Goal: Task Accomplishment & Management: Complete application form

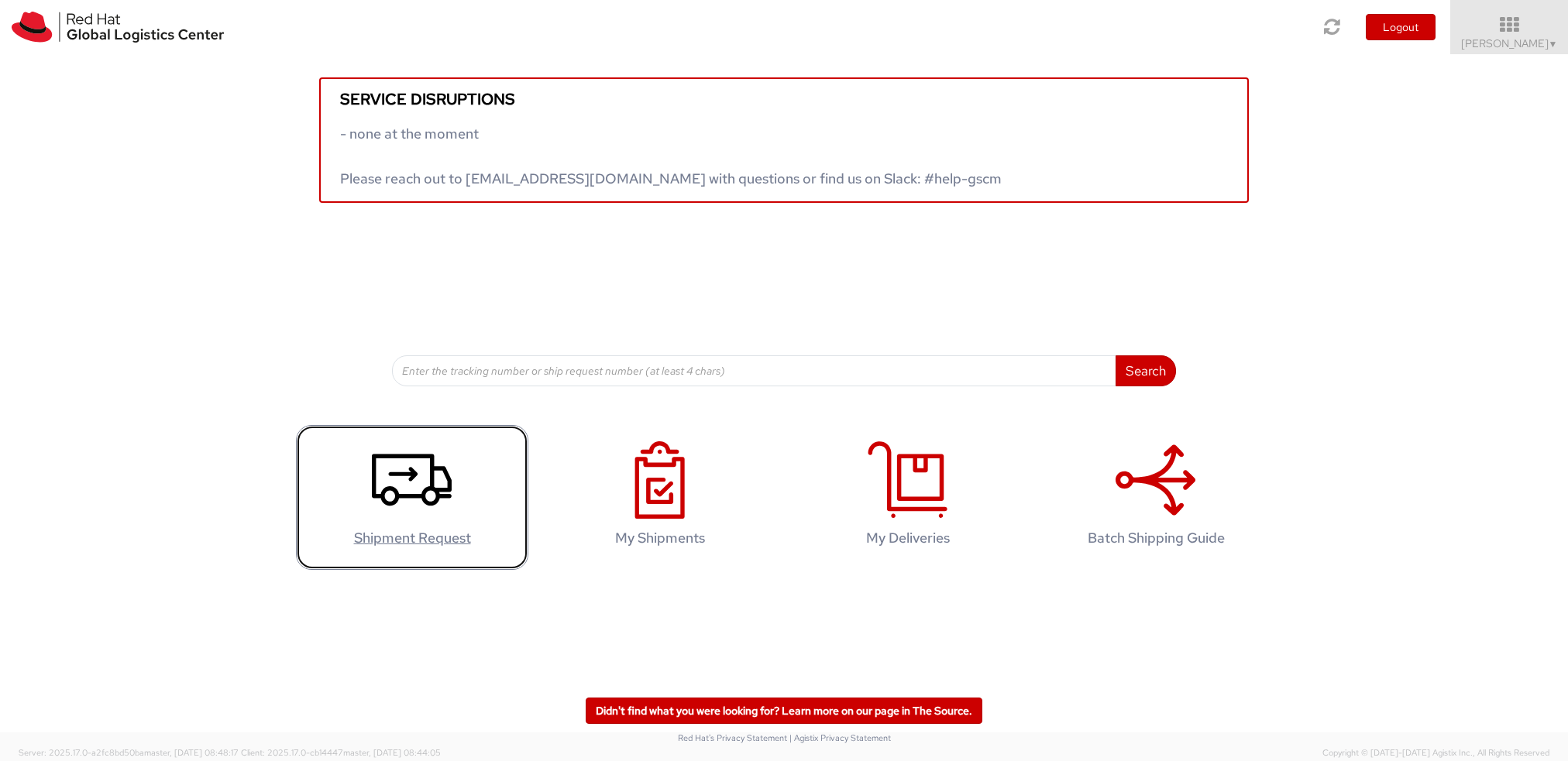
click at [443, 500] on icon at bounding box center [412, 480] width 80 height 77
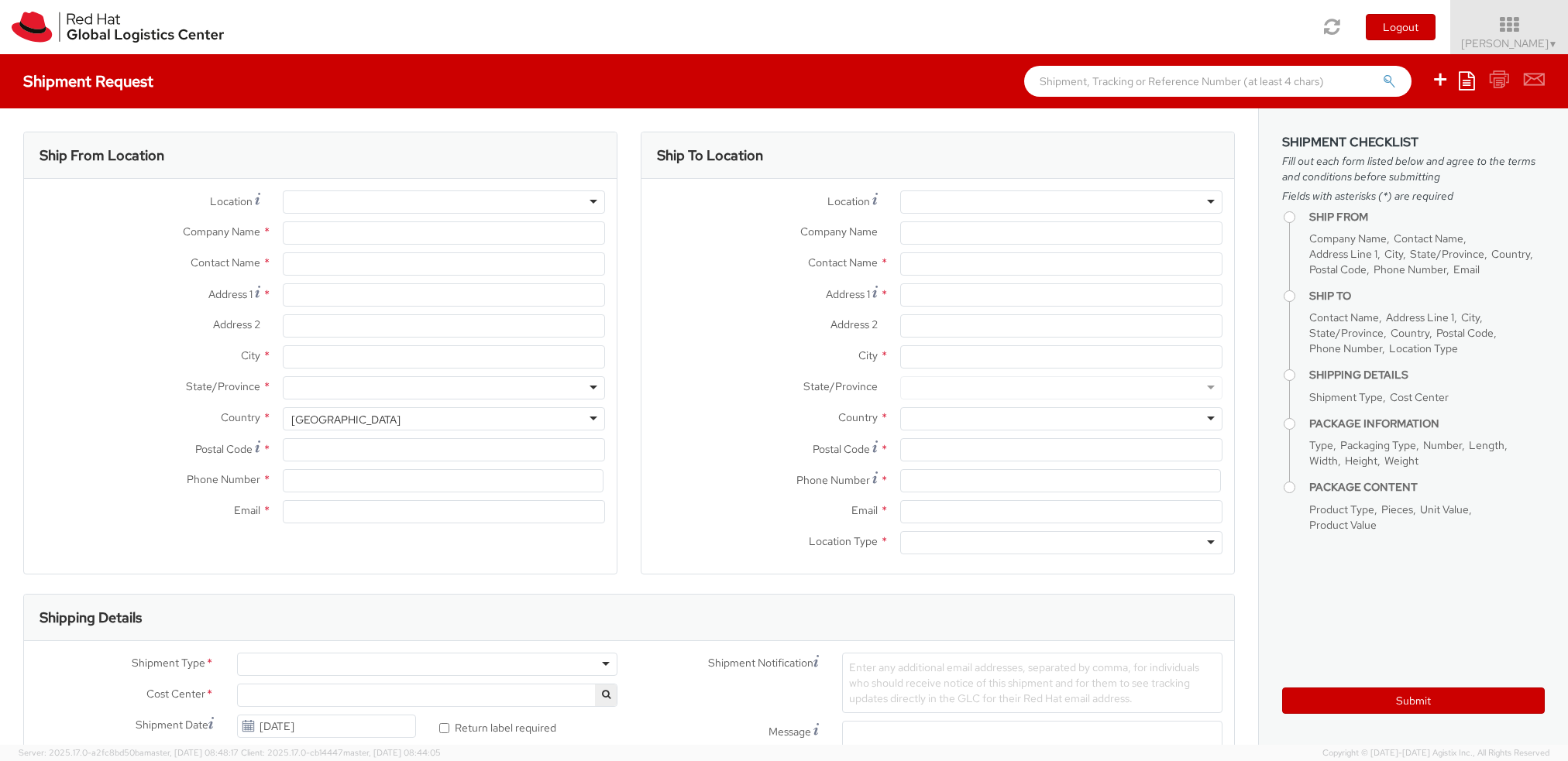
select select "677"
select select
type input "Red Hat"
type input "[PERSON_NAME]"
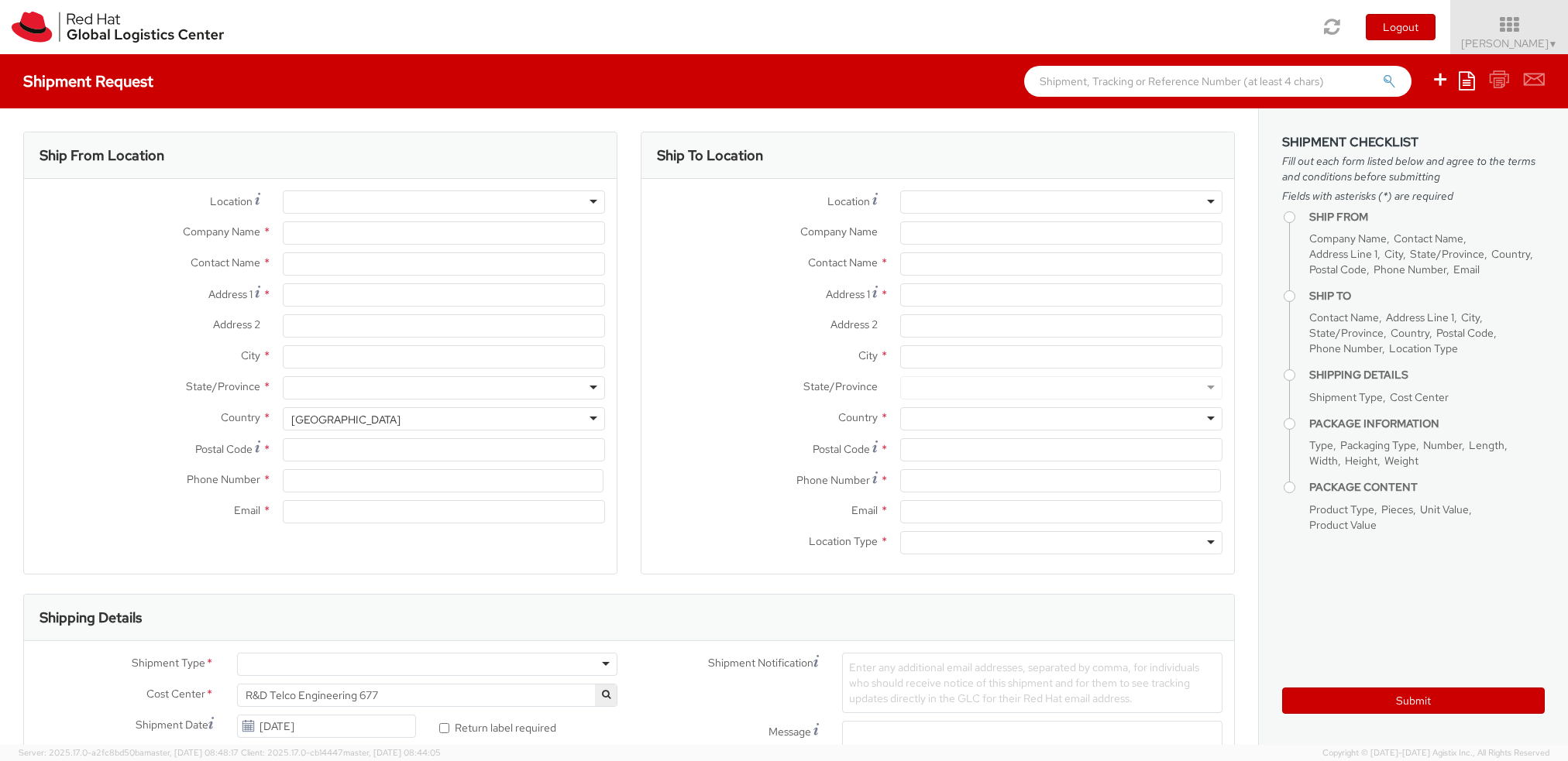
type input "33141918284"
type input "[EMAIL_ADDRESS][DOMAIN_NAME]"
click at [926, 199] on div at bounding box center [1061, 202] width 322 height 24
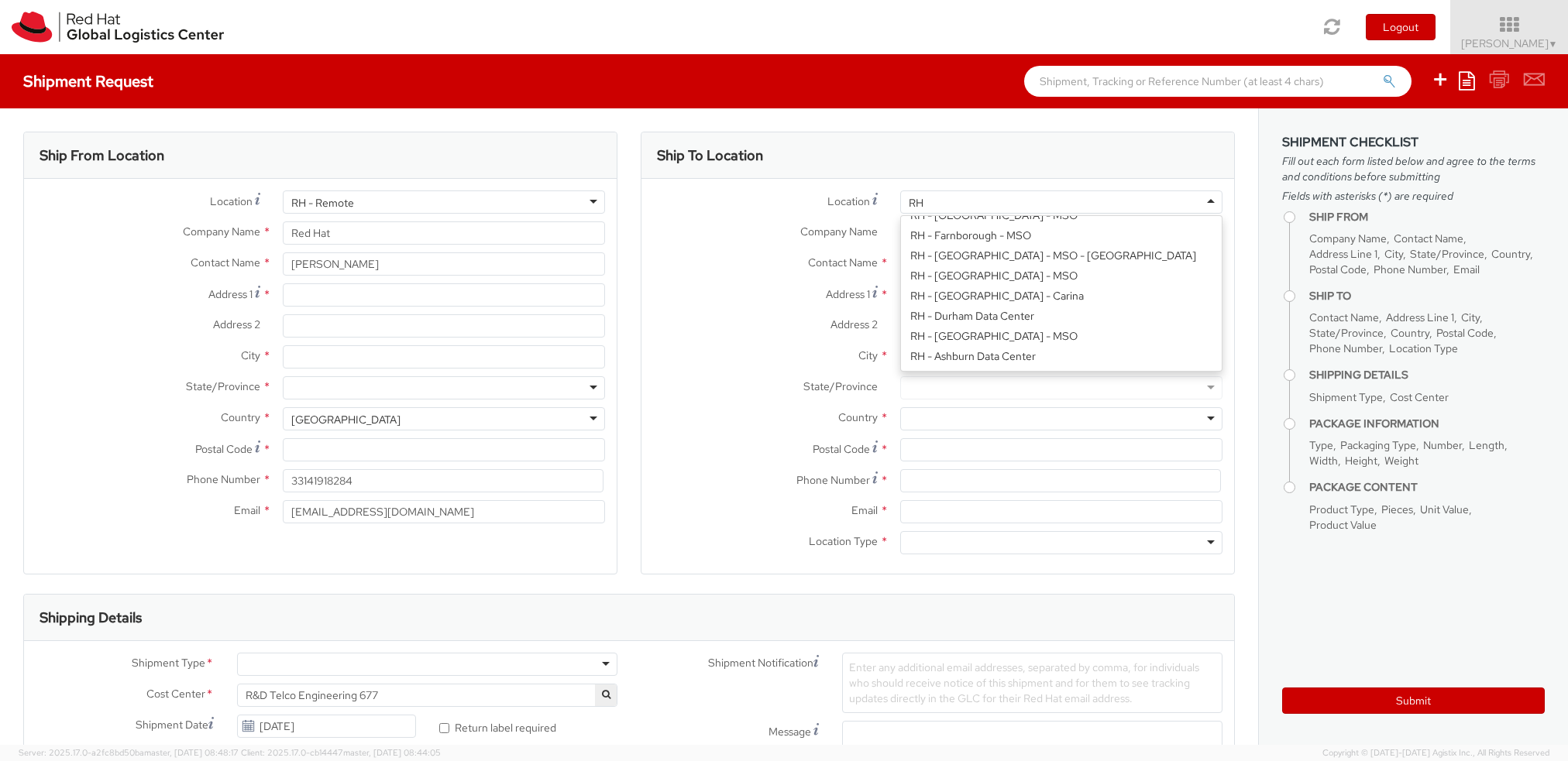
scroll to position [2250, 0]
type input "RH"
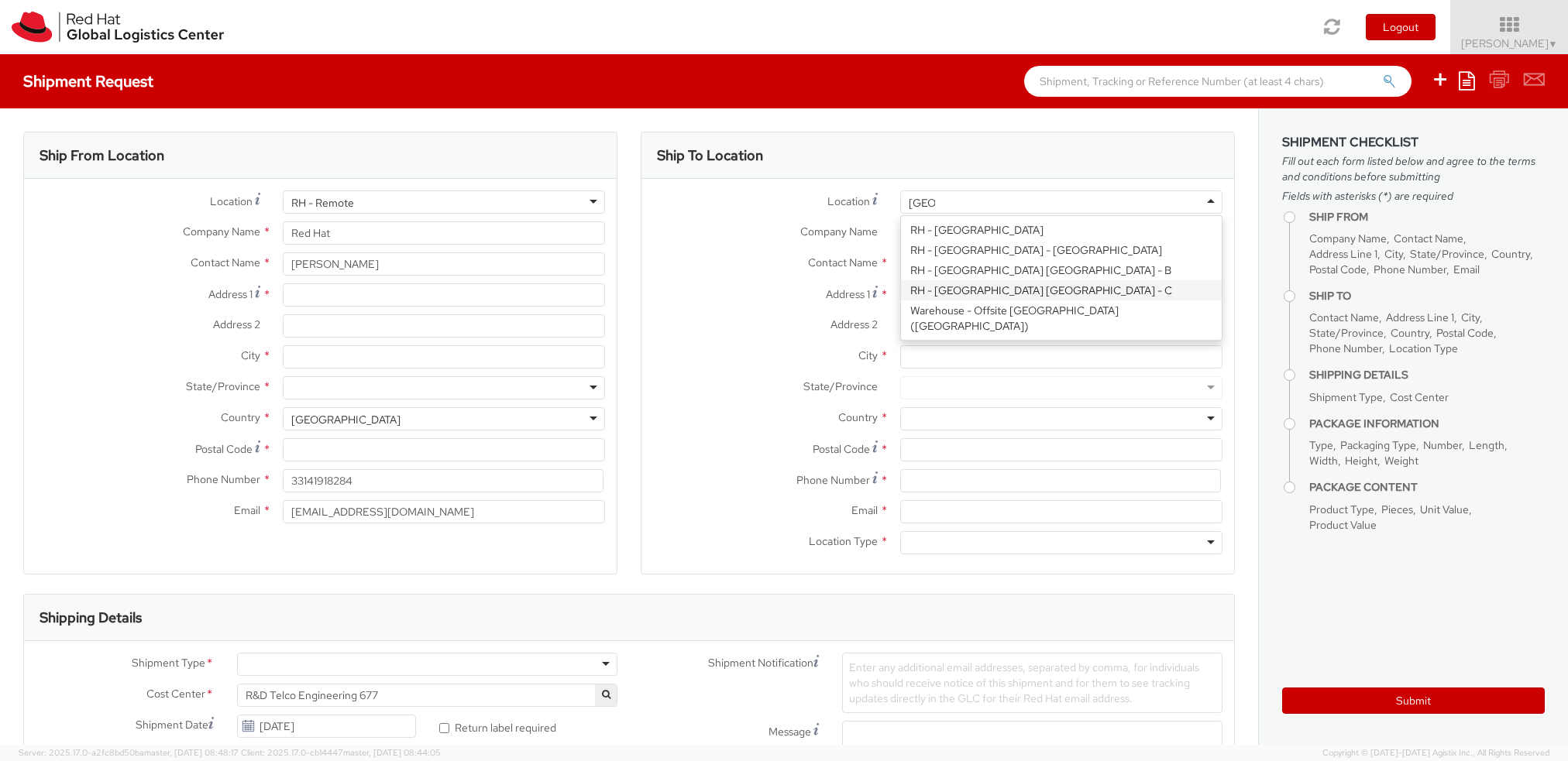
type input "[GEOGRAPHIC_DATA]"
type input "Red Hat Czech s.r.o."
type input "Purkynova 647/111"
type input "[GEOGRAPHIC_DATA]"
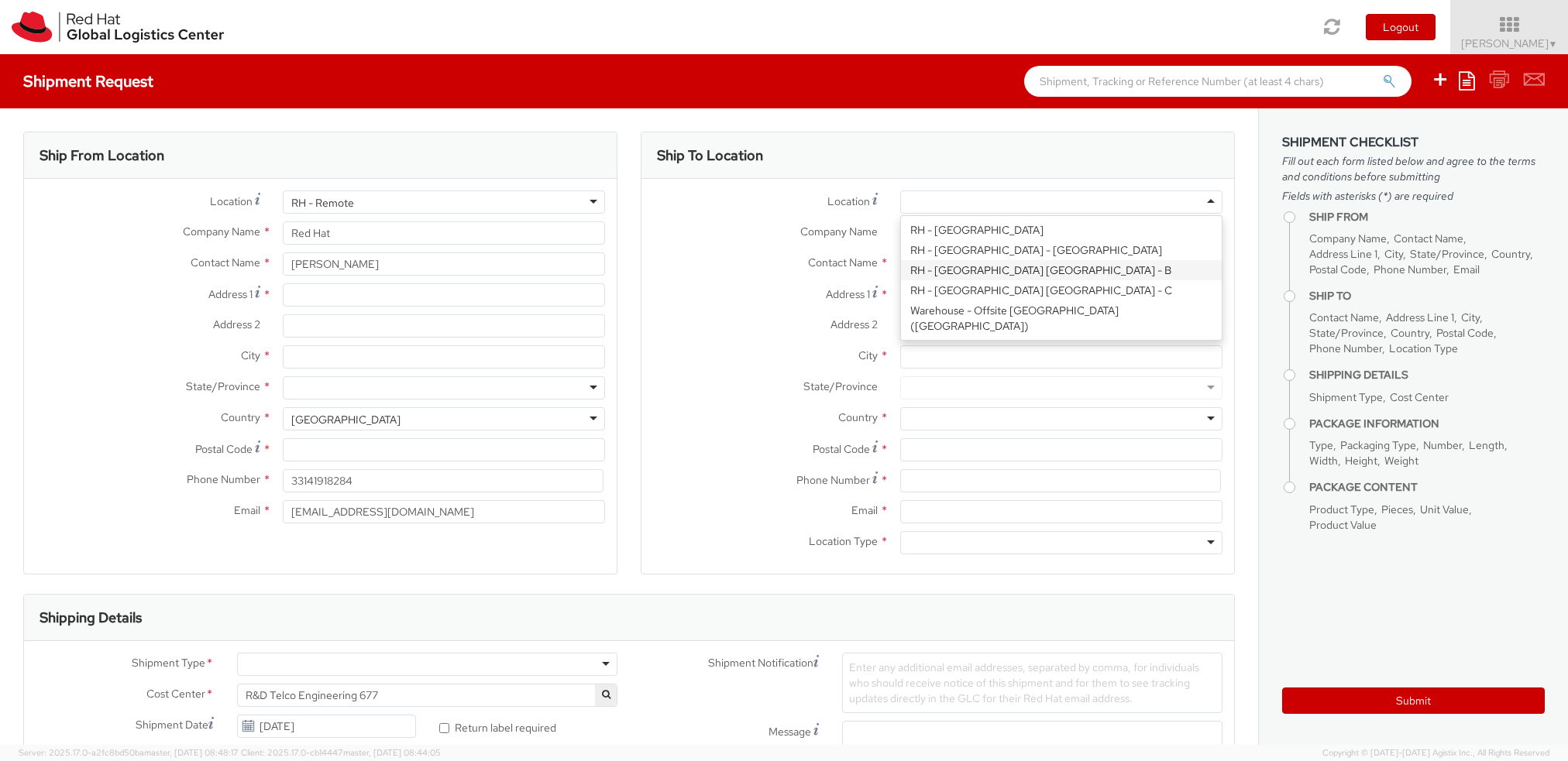
type input "621 00"
type input "420 532 294 555"
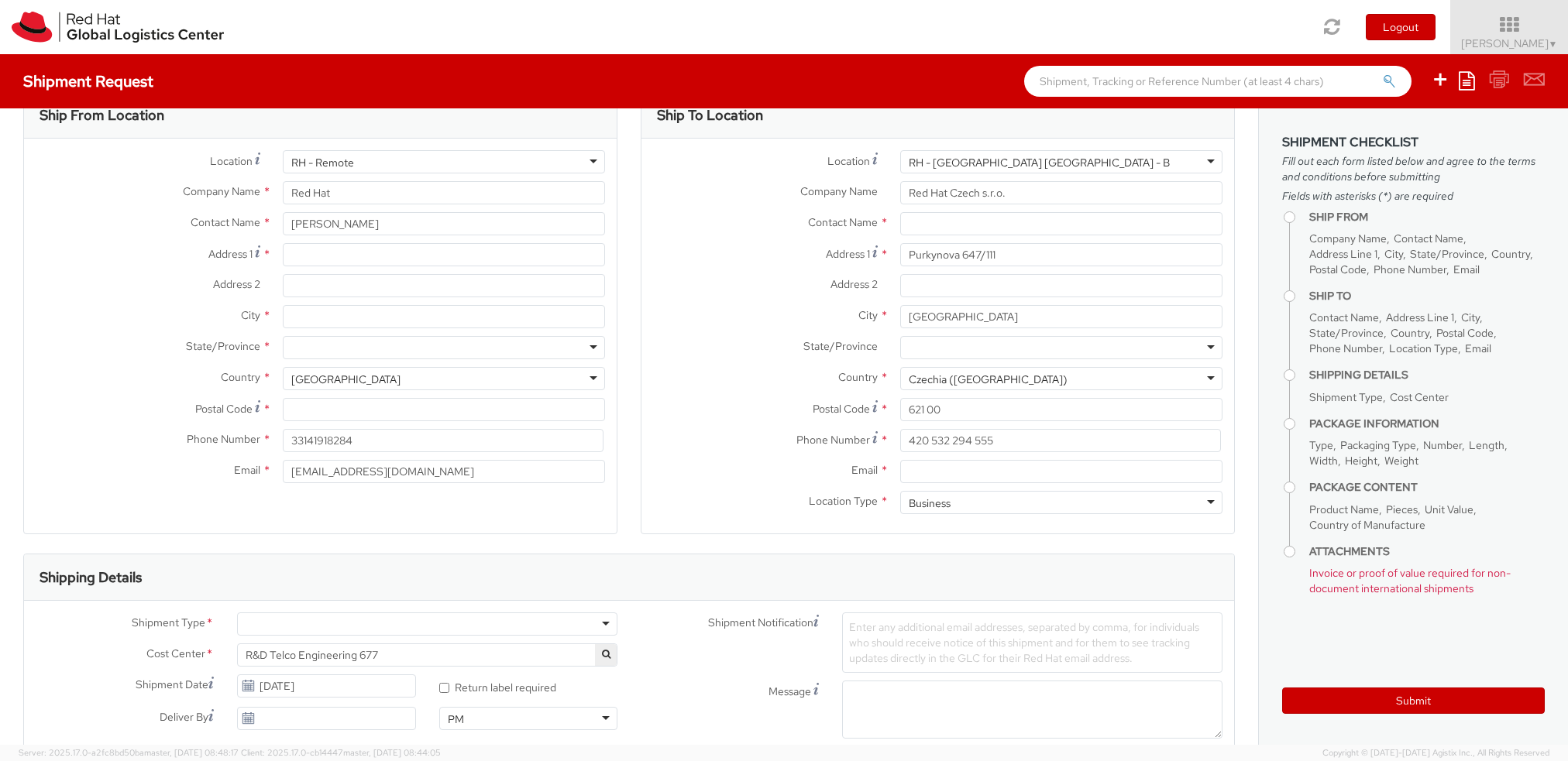
scroll to position [102, 0]
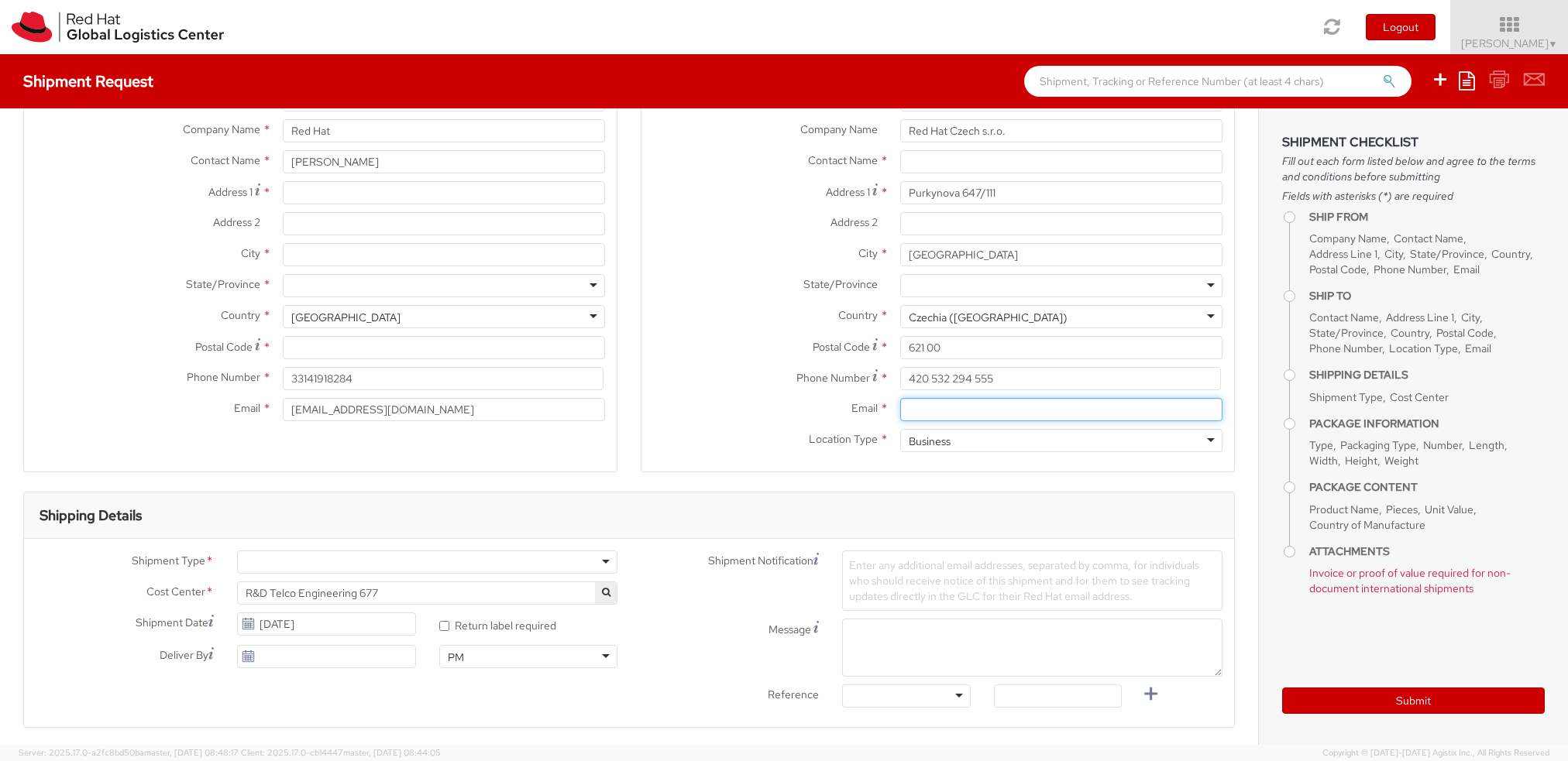
click at [964, 418] on input "Email *" at bounding box center [1061, 410] width 322 height 24
type input "[EMAIL_ADDRESS][DOMAIN_NAME]"
click at [696, 403] on label "Email *" at bounding box center [765, 408] width 247 height 20
click at [900, 403] on input "[EMAIL_ADDRESS][DOMAIN_NAME]" at bounding box center [1061, 410] width 322 height 24
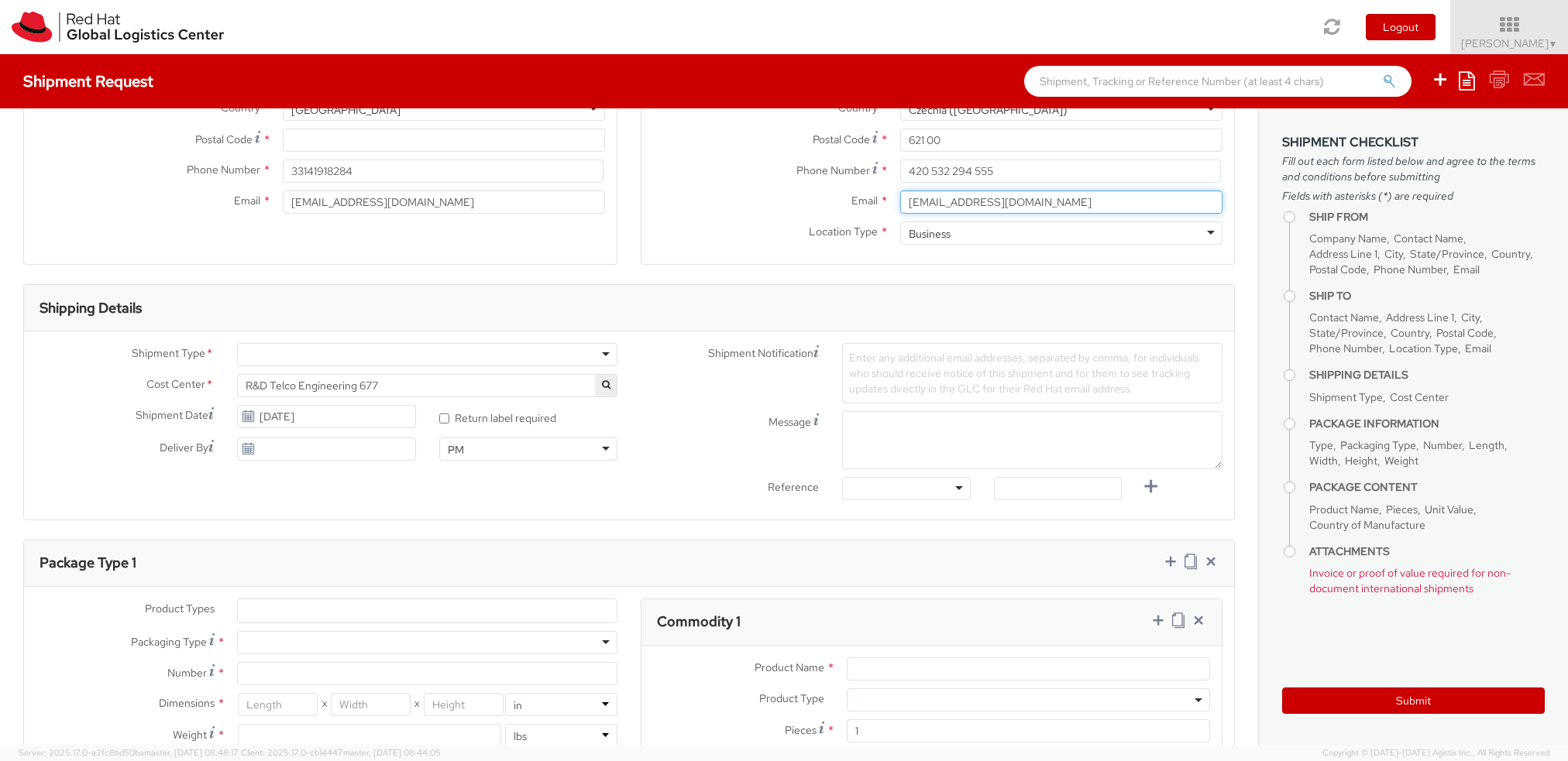
scroll to position [337, 0]
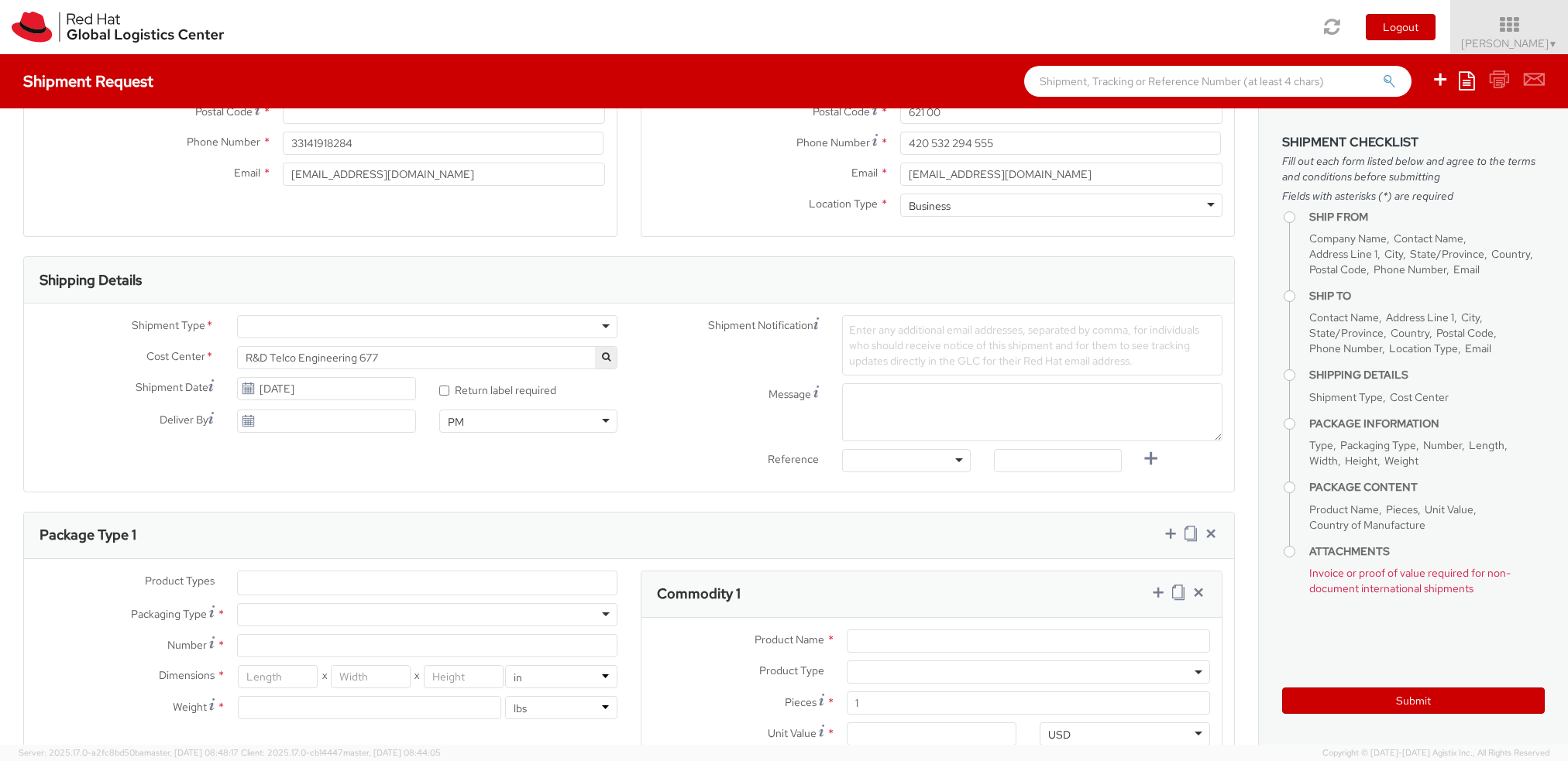
click at [385, 334] on div at bounding box center [426, 327] width 380 height 24
click at [418, 354] on span "R&D Telco Engineering 677" at bounding box center [427, 357] width 363 height 14
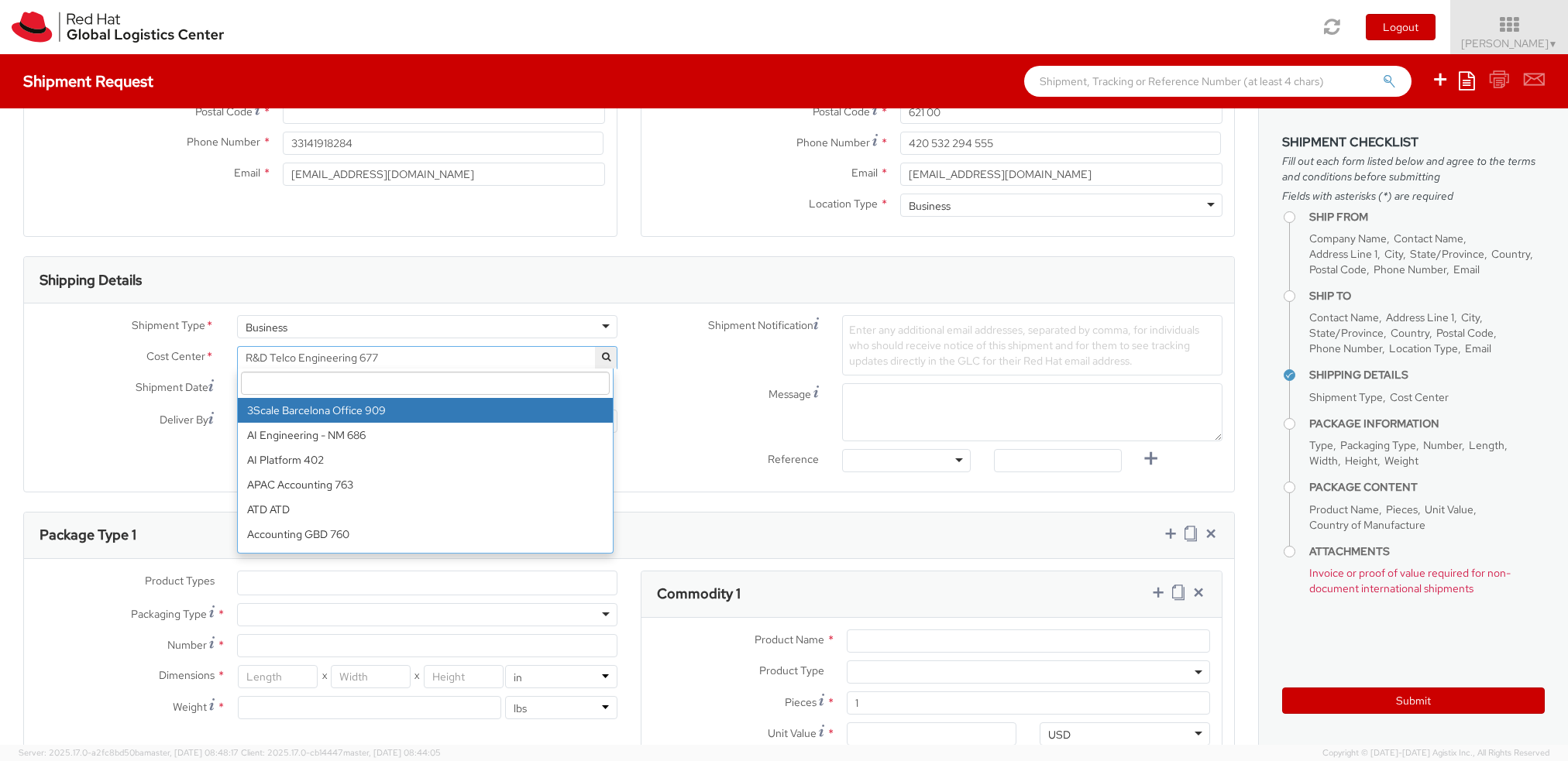
click at [363, 376] on input "search" at bounding box center [426, 384] width 368 height 24
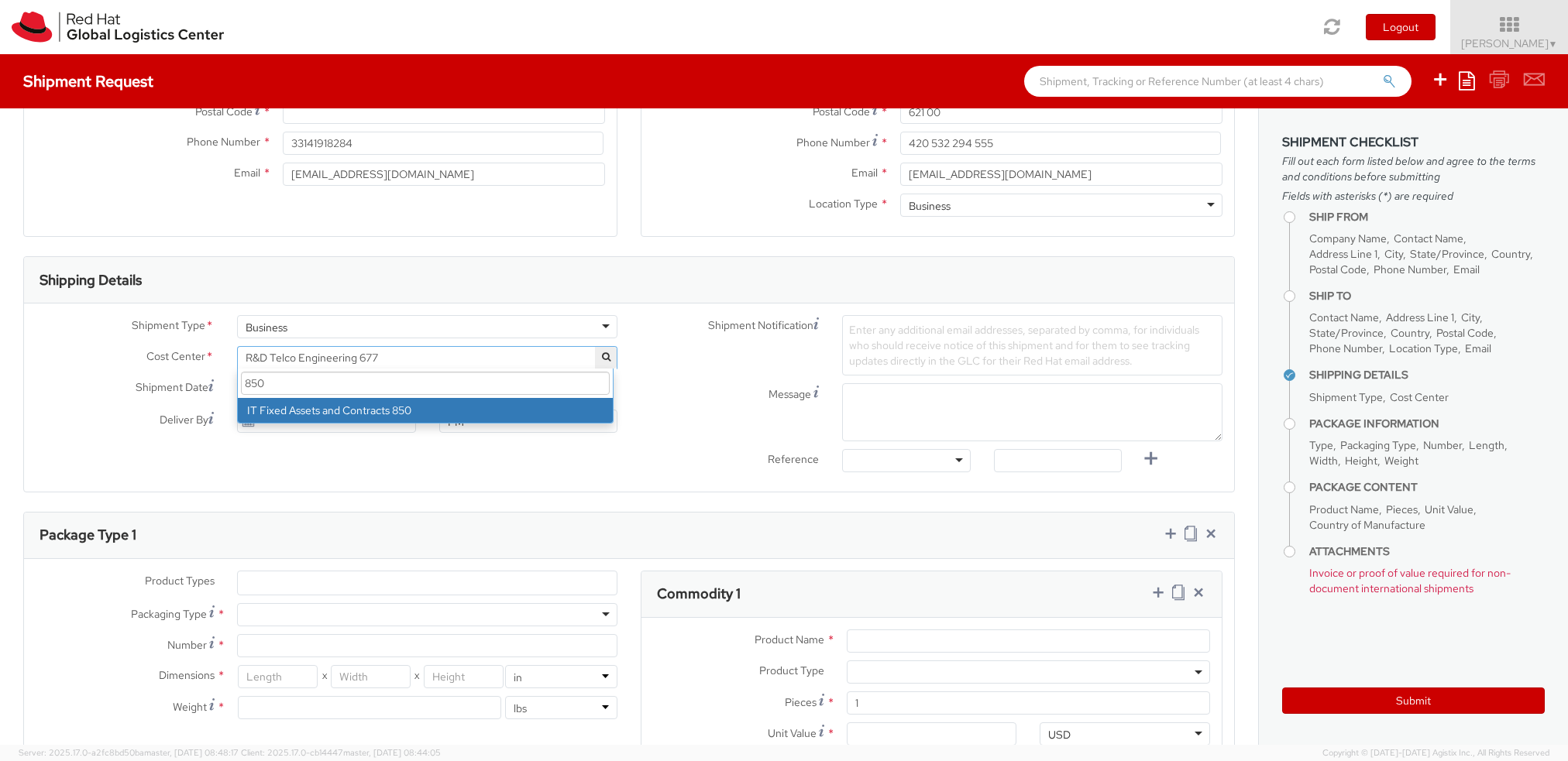
type input "850"
select select "850"
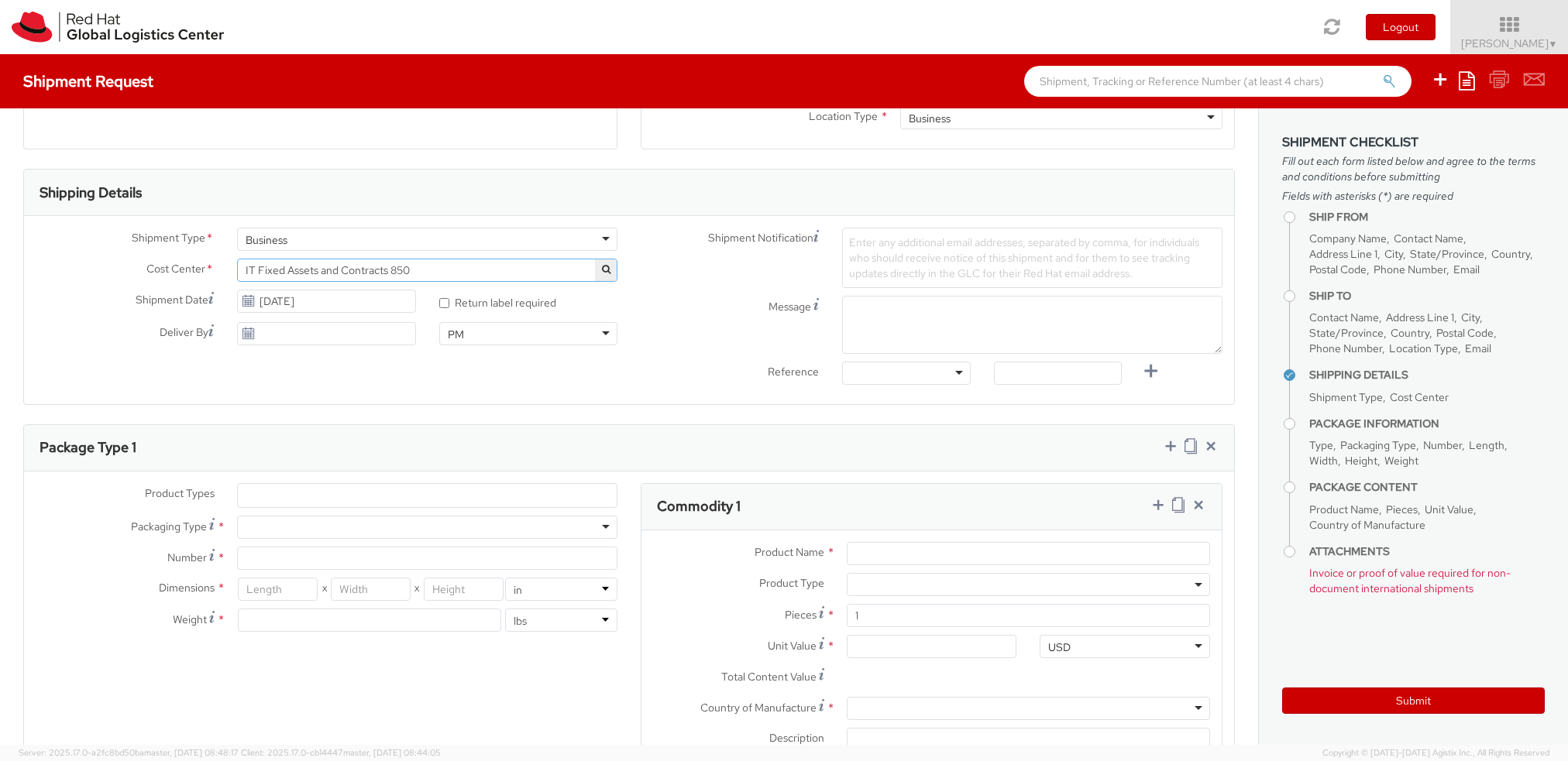
scroll to position [426, 0]
click at [888, 254] on span "Enter any additional email addresses, separated by comma, for individuals who s…" at bounding box center [1024, 258] width 350 height 45
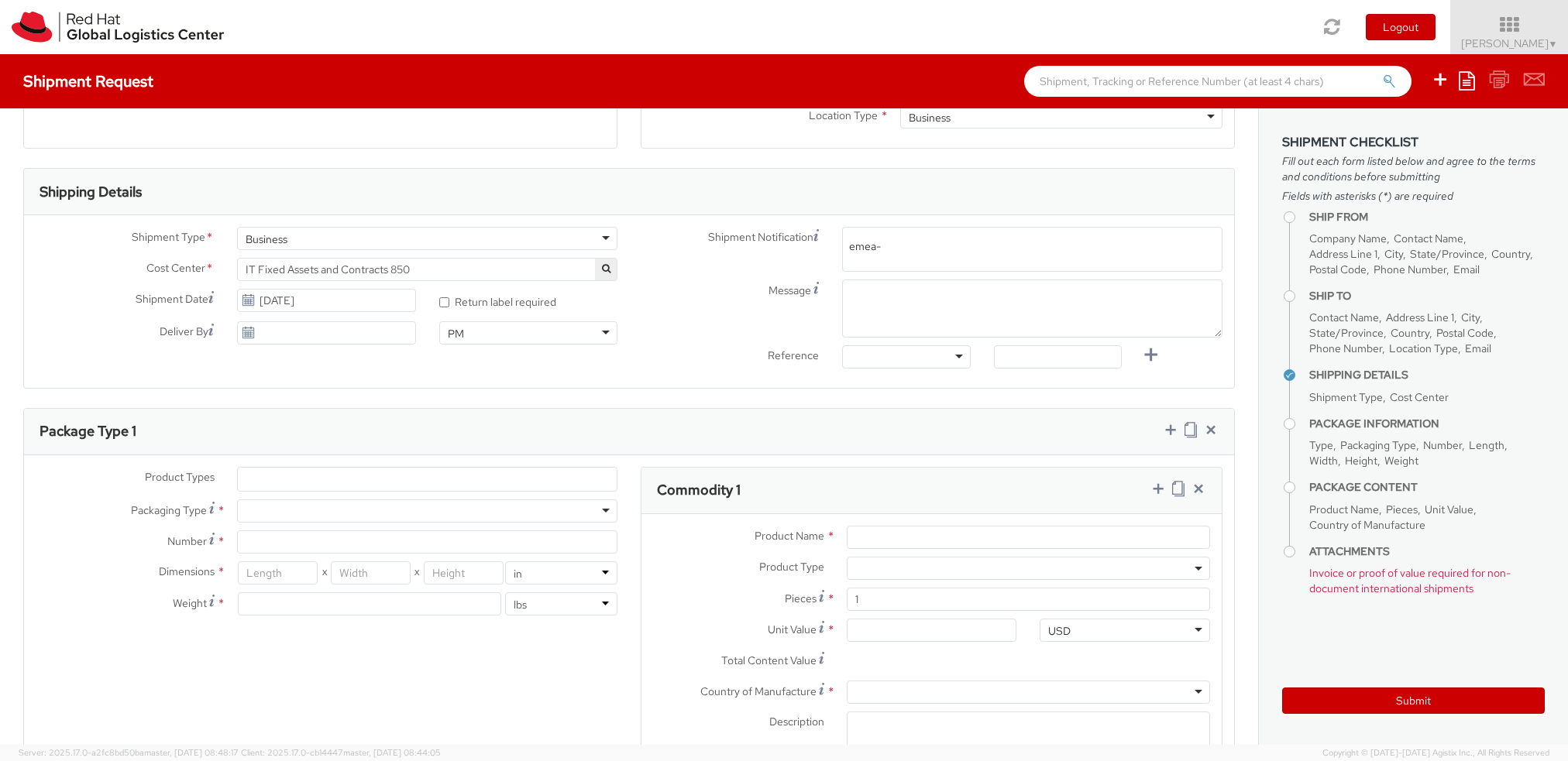
type input "emea-"
type input "e"
type input "[EMAIL_ADDRESS][DOMAIN_NAME]"
click at [920, 294] on textarea "Message" at bounding box center [1032, 308] width 380 height 58
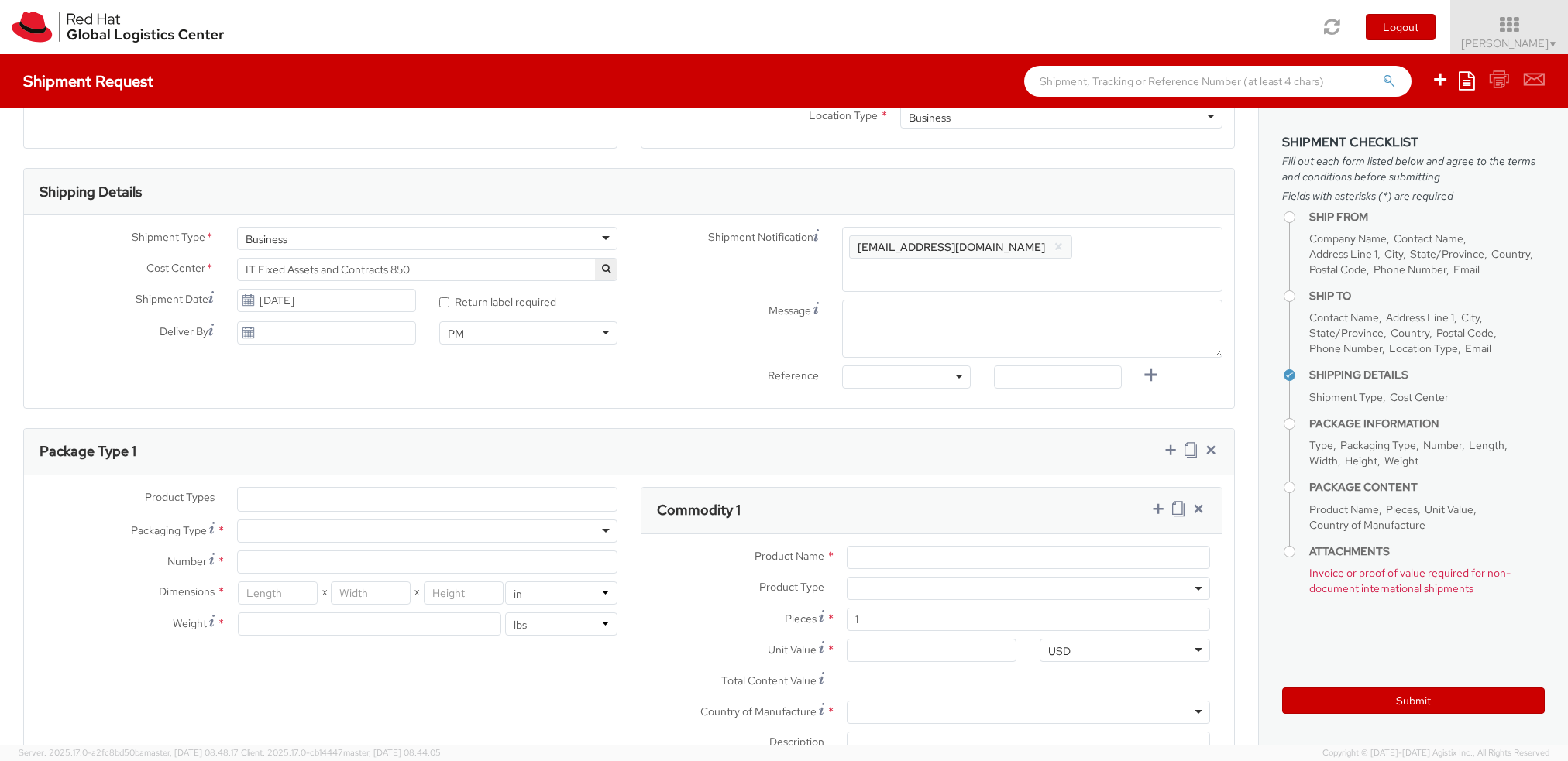
click at [895, 245] on span "[EMAIL_ADDRESS][DOMAIN_NAME]" at bounding box center [951, 247] width 188 height 14
click at [943, 244] on span "[EMAIL_ADDRESS][DOMAIN_NAME]" at bounding box center [951, 247] width 188 height 14
click at [1005, 244] on li "[EMAIL_ADDRESS][DOMAIN_NAME] ×" at bounding box center [961, 248] width 223 height 24
click at [991, 242] on li "[EMAIL_ADDRESS][DOMAIN_NAME] ×" at bounding box center [961, 248] width 223 height 24
click at [1054, 242] on button "×" at bounding box center [1058, 247] width 10 height 18
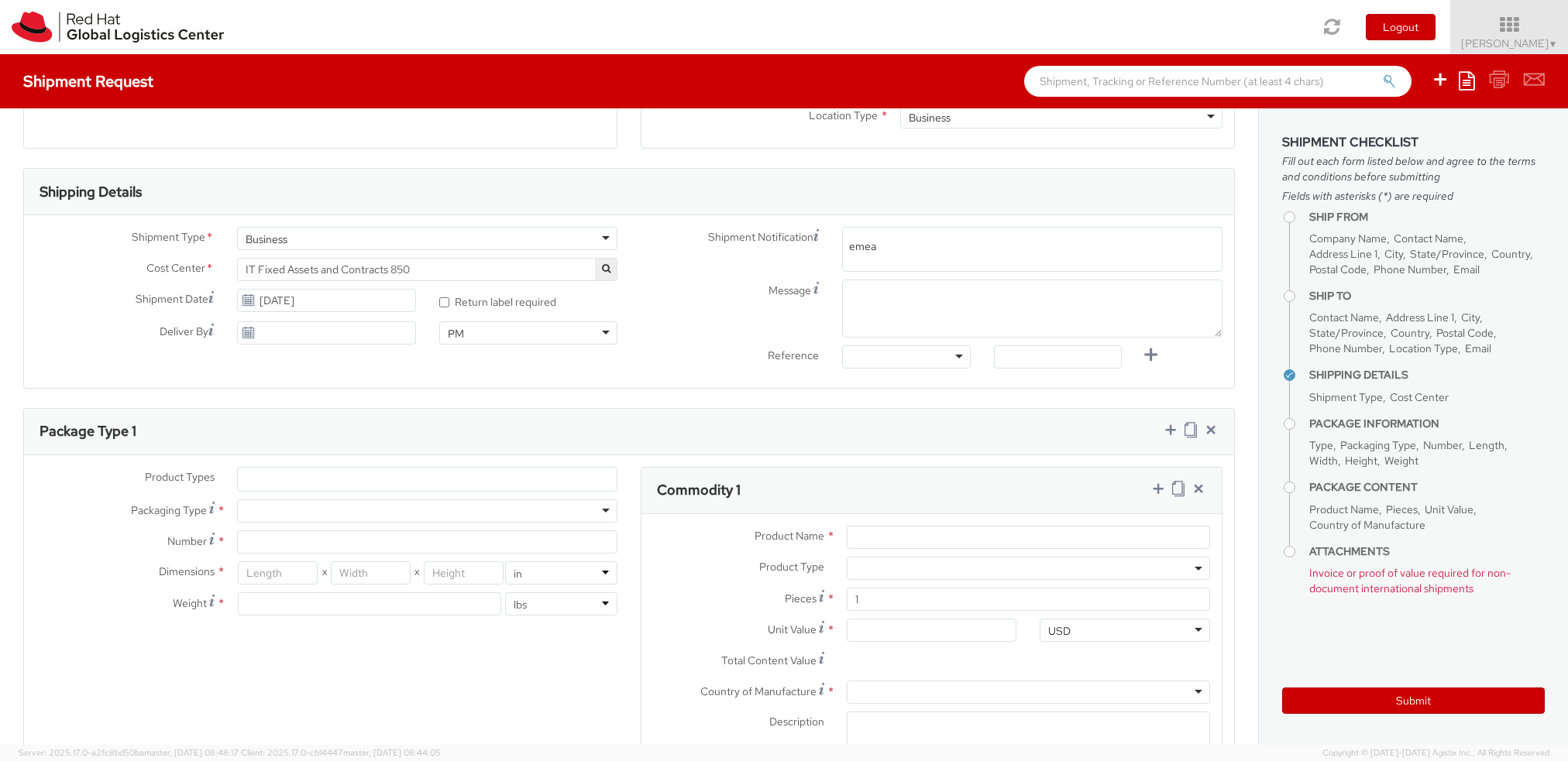
type input "emea-"
type input "[EMAIL_ADDRESS][DOMAIN_NAME]"
click at [983, 298] on textarea "Message" at bounding box center [1032, 308] width 380 height 58
type textarea "Pickup Time"
type textarea "Morning or afternoon"
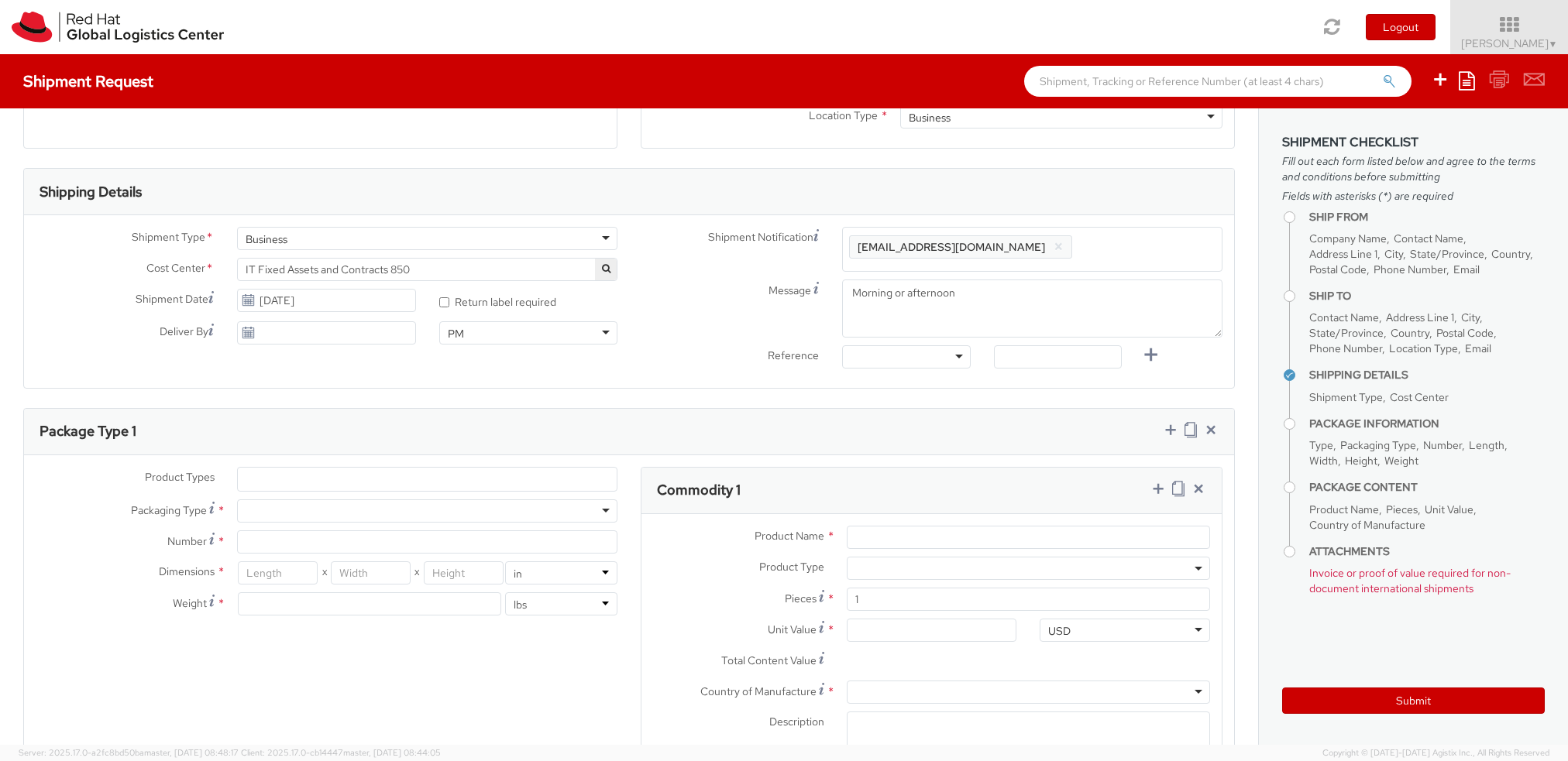
click at [726, 356] on label "Reference" at bounding box center [730, 355] width 201 height 18
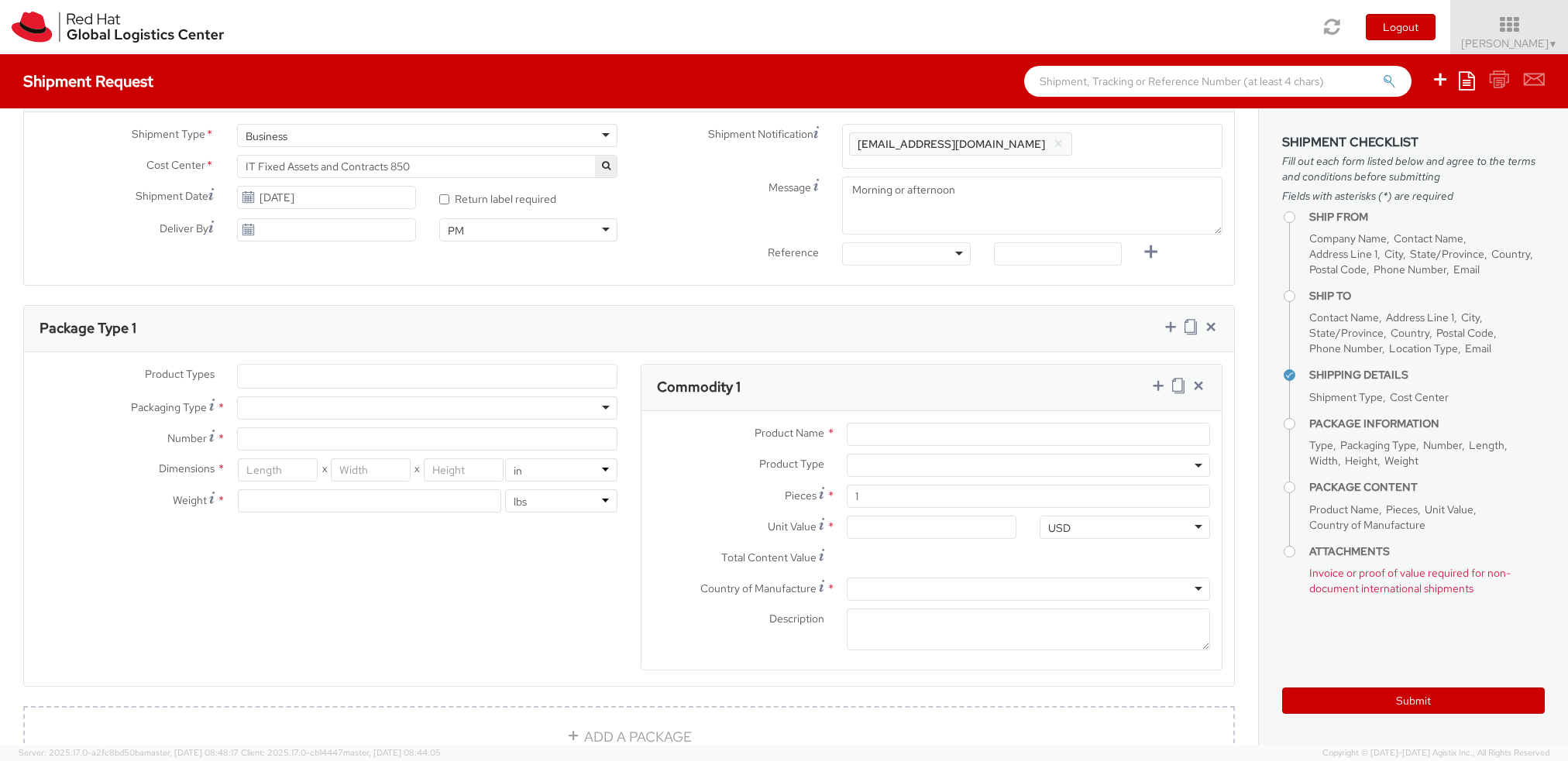
scroll to position [479, 0]
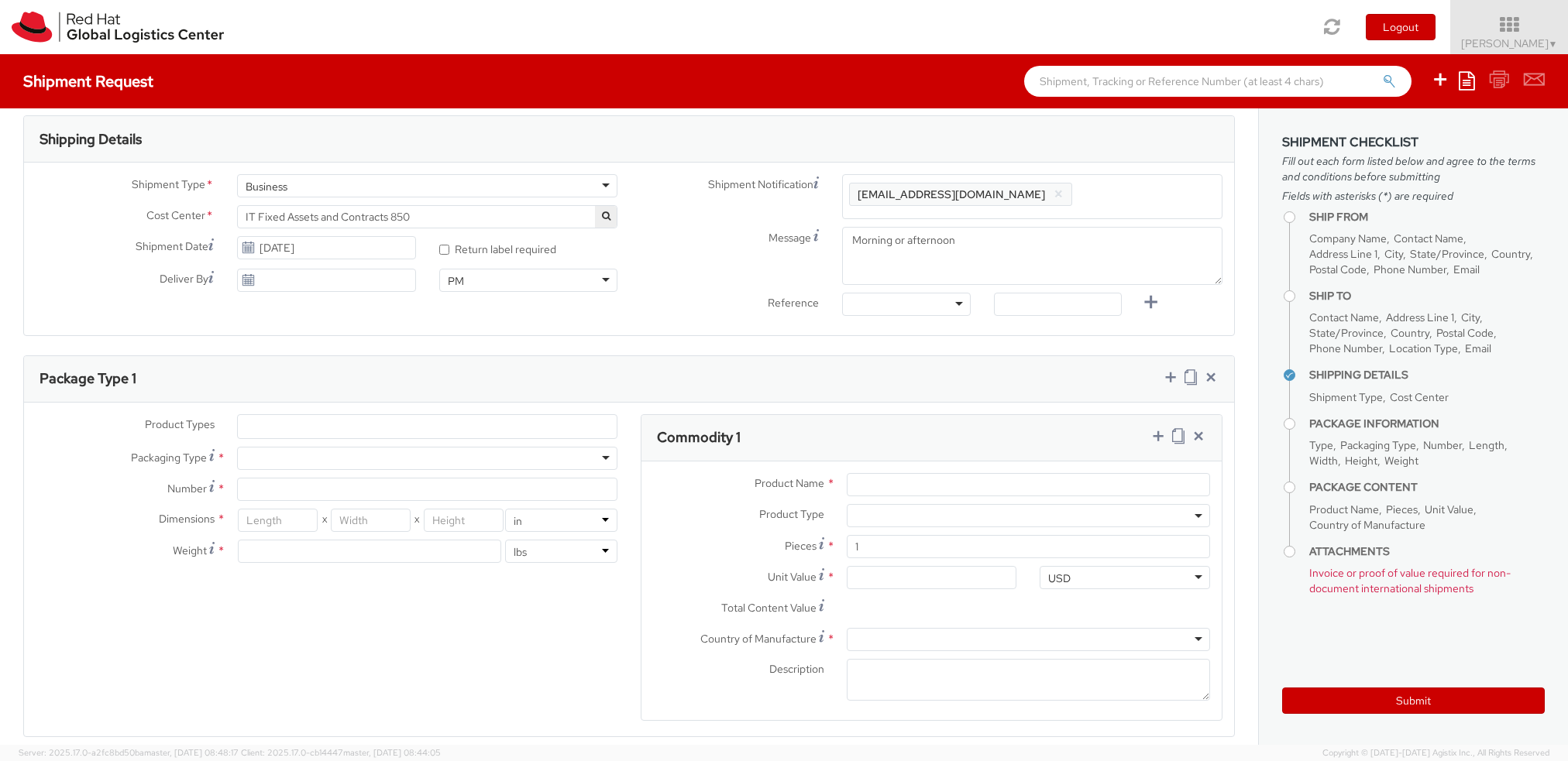
click at [333, 424] on ul at bounding box center [427, 427] width 379 height 24
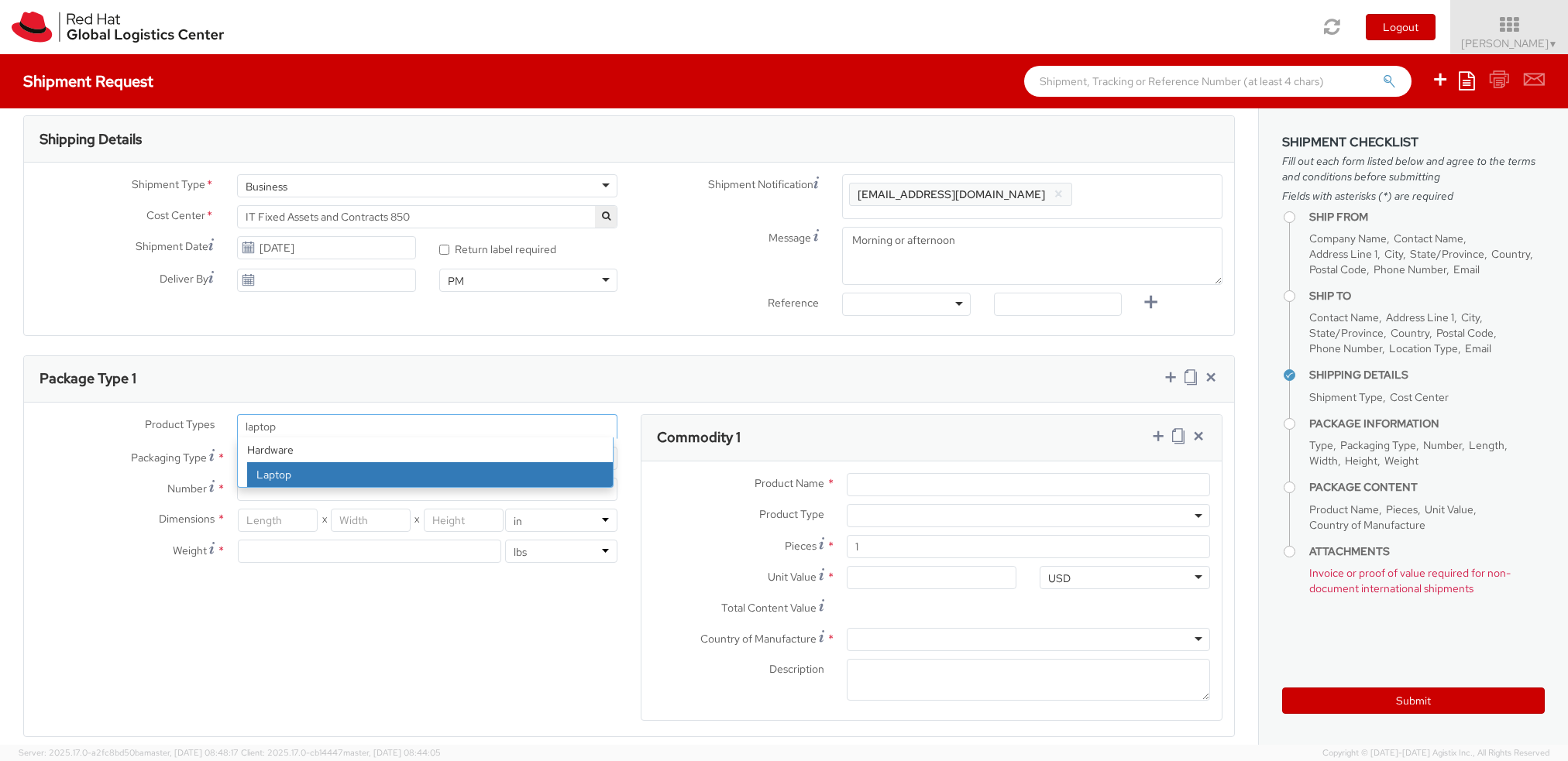
type input "laptop"
select select "LAPTOP"
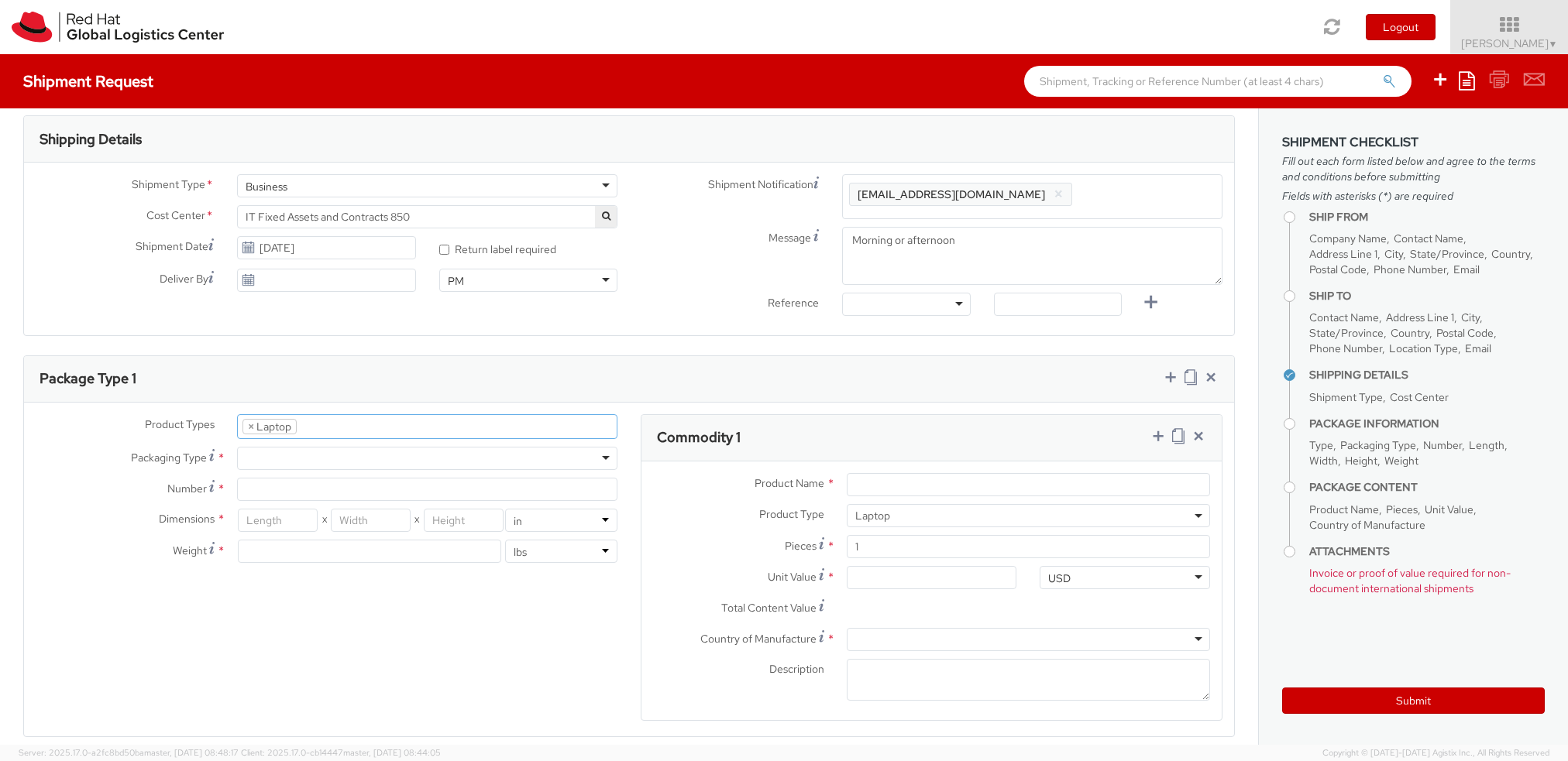
scroll to position [45, 0]
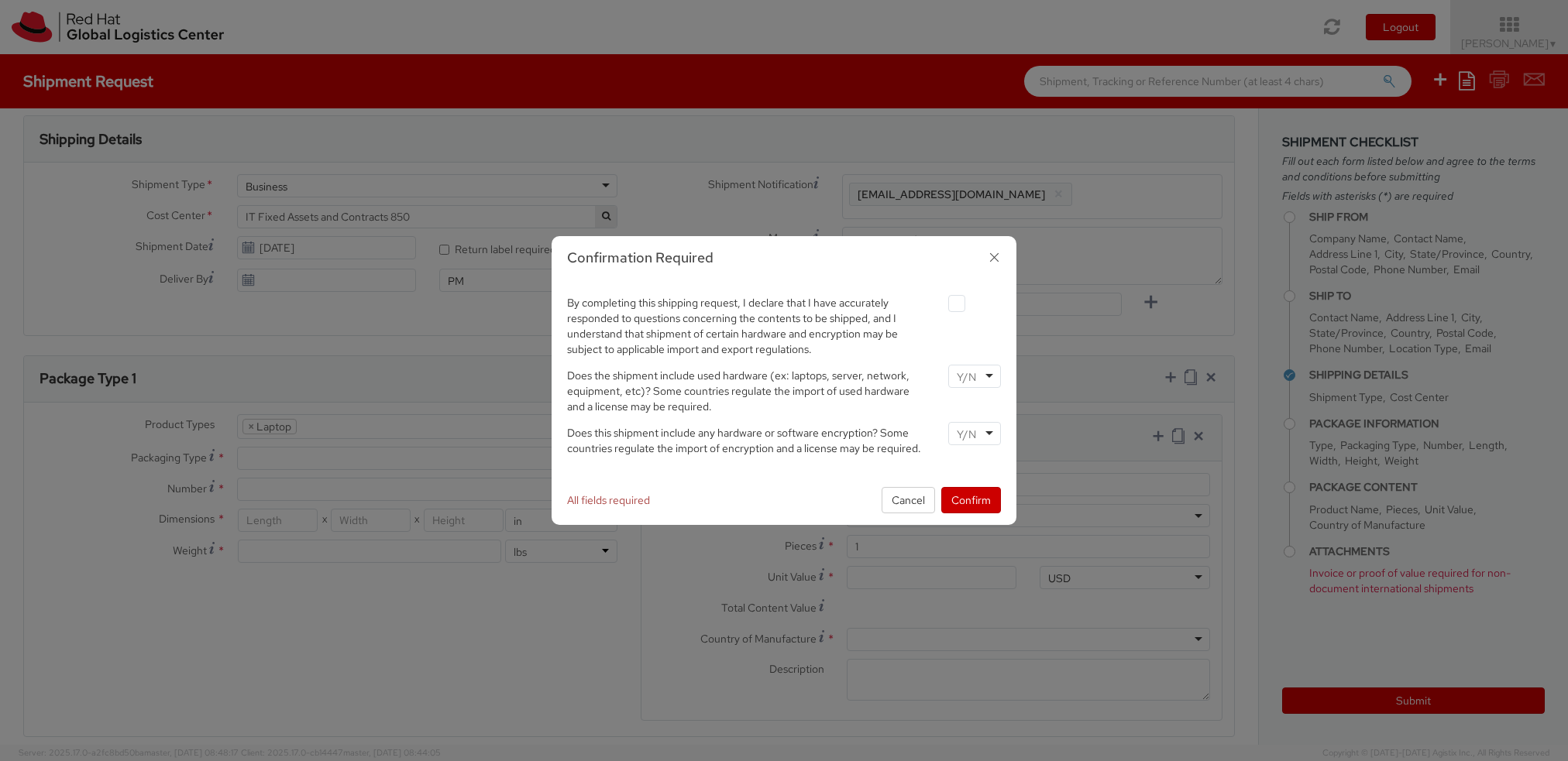
click at [956, 300] on label at bounding box center [956, 303] width 17 height 17
click at [944, 300] on input "checkbox" at bounding box center [938, 304] width 10 height 10
checkbox input "true"
click at [973, 371] on input "select-one" at bounding box center [968, 376] width 23 height 15
click at [974, 437] on input "select-one" at bounding box center [968, 434] width 23 height 15
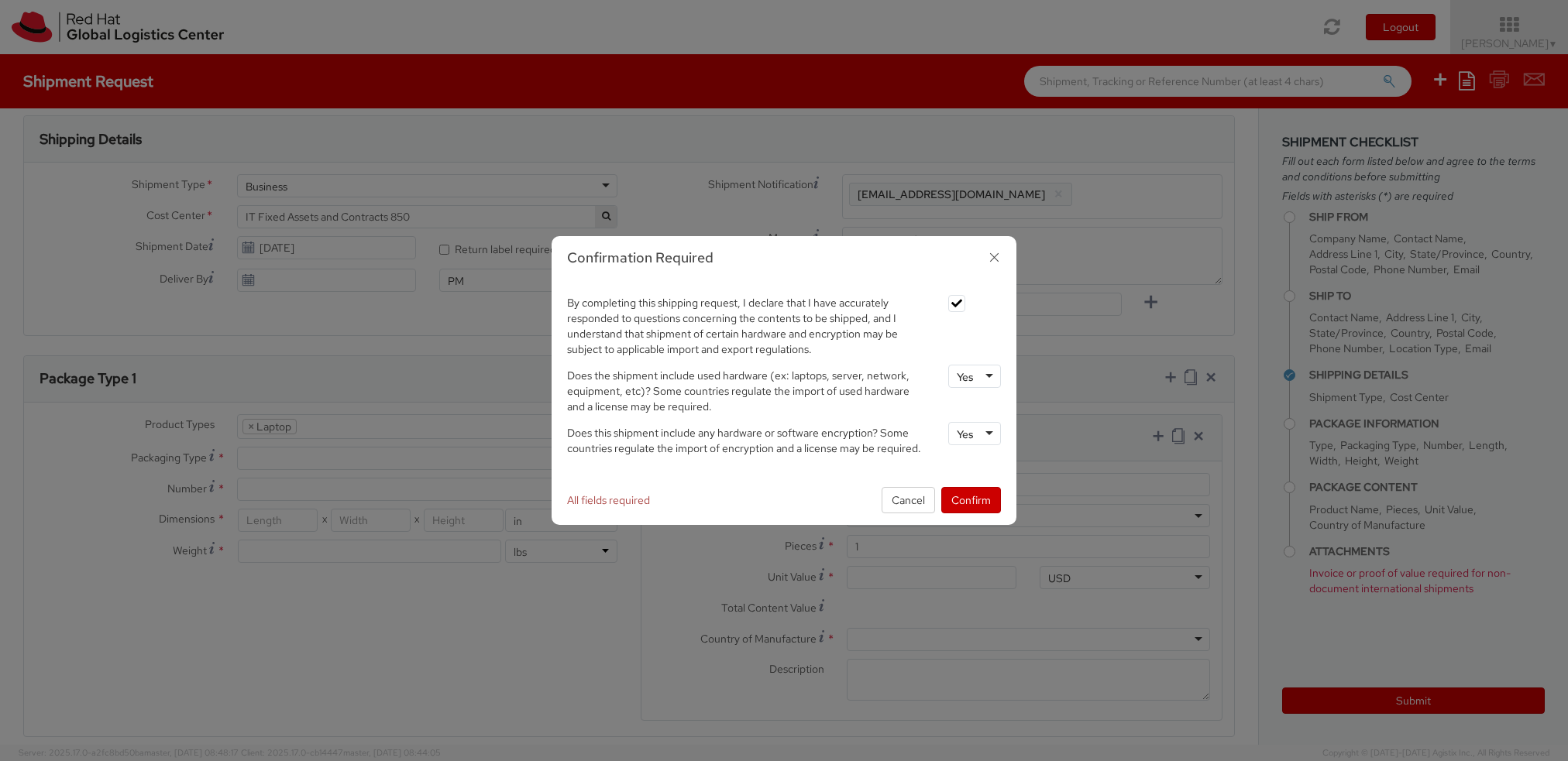
click at [782, 454] on span "Does this shipment include any hardware or software encryption? Some countries …" at bounding box center [744, 441] width 354 height 29
click at [985, 499] on button "Confirm" at bounding box center [971, 500] width 60 height 26
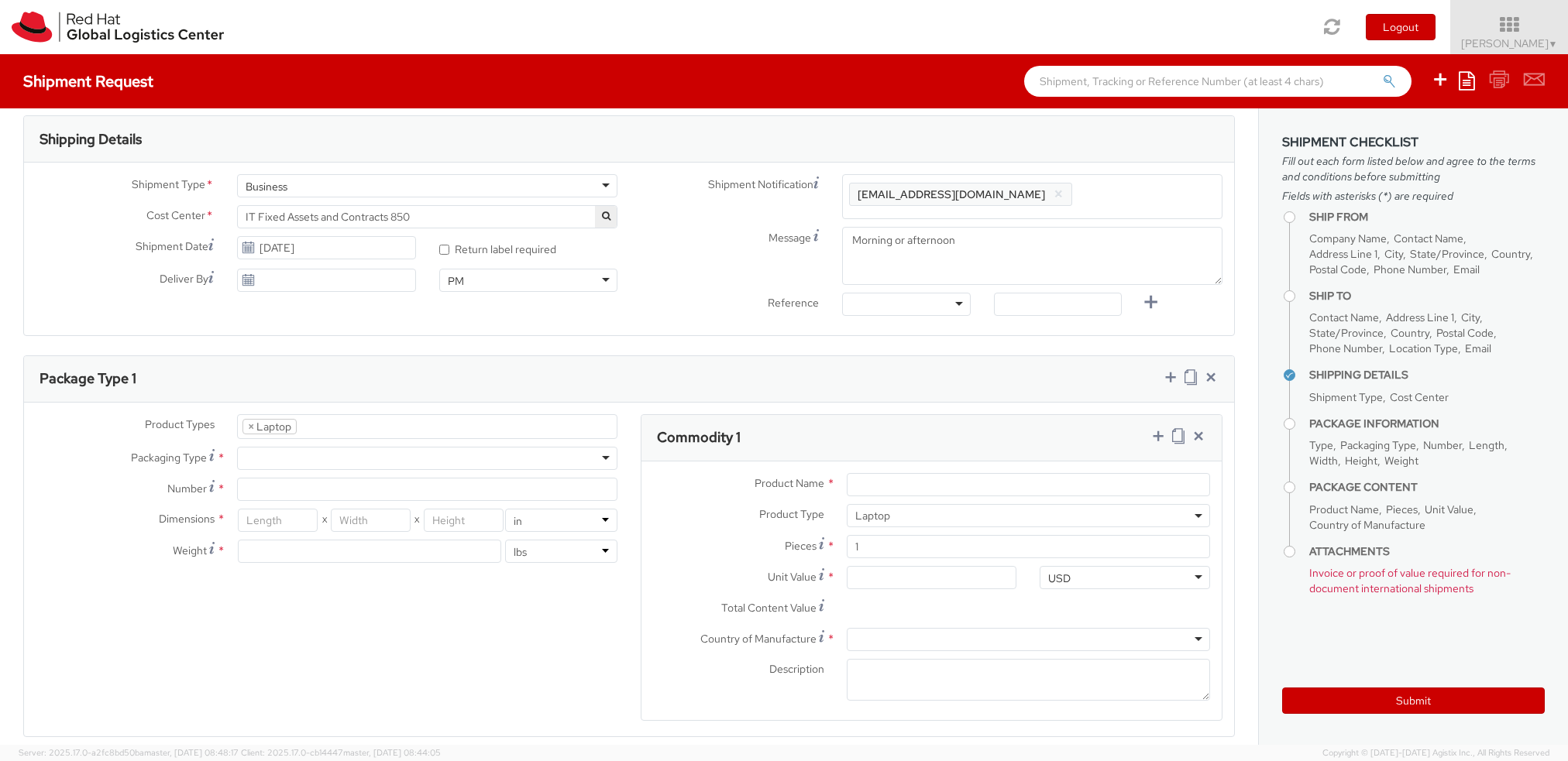
click at [443, 456] on div at bounding box center [426, 459] width 380 height 24
click at [312, 484] on input "Number *" at bounding box center [426, 490] width 380 height 24
type input "1"
click at [329, 577] on div "Product Types * Documents Docking Station Laptop Monitor Other Hardware Server …" at bounding box center [629, 578] width 1210 height 327
click at [299, 524] on input "number" at bounding box center [278, 521] width 80 height 24
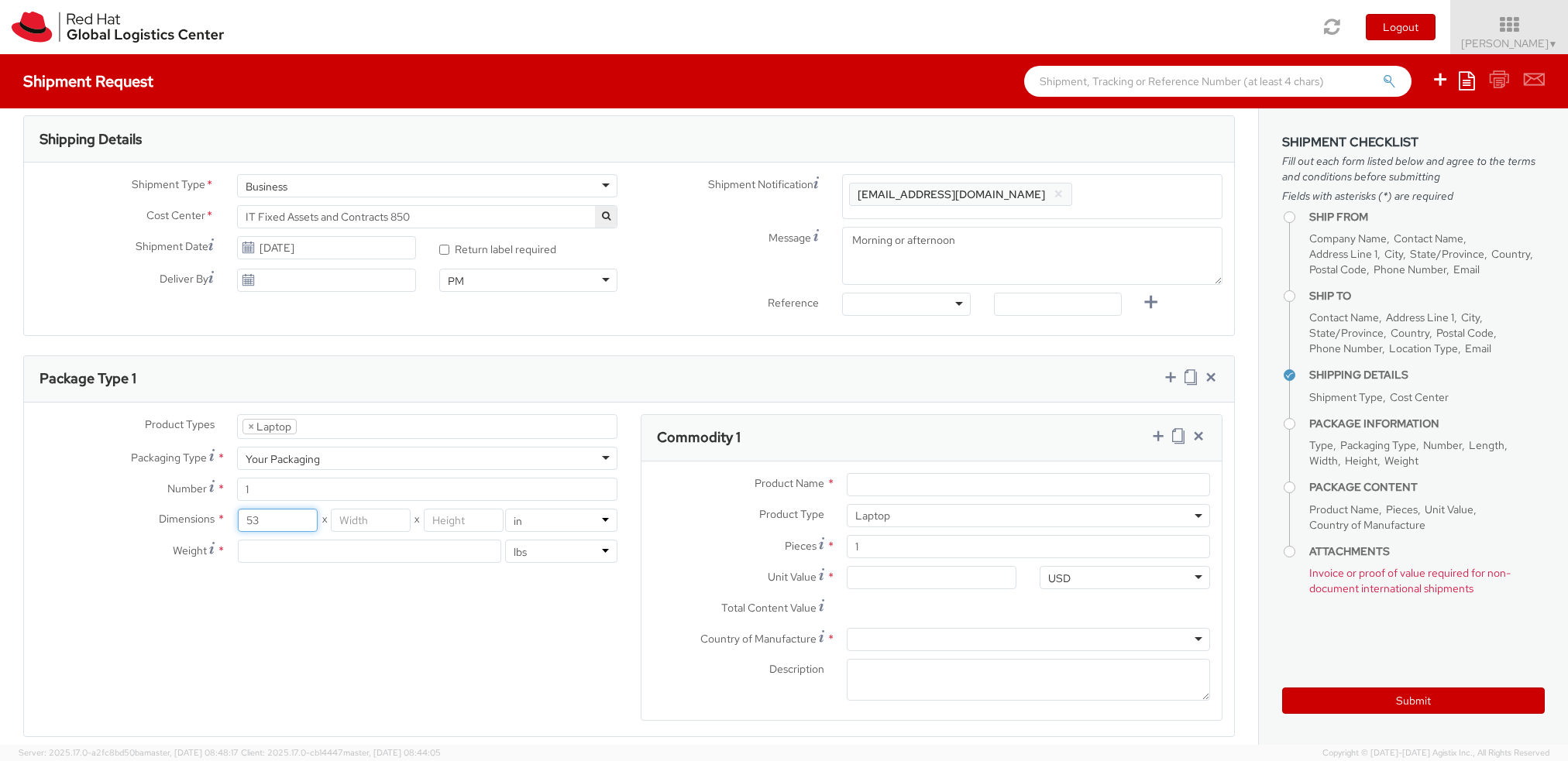
type input "53"
type input "33"
type input "10"
select select "CM"
click at [505, 509] on select "in cm" at bounding box center [562, 521] width 113 height 24
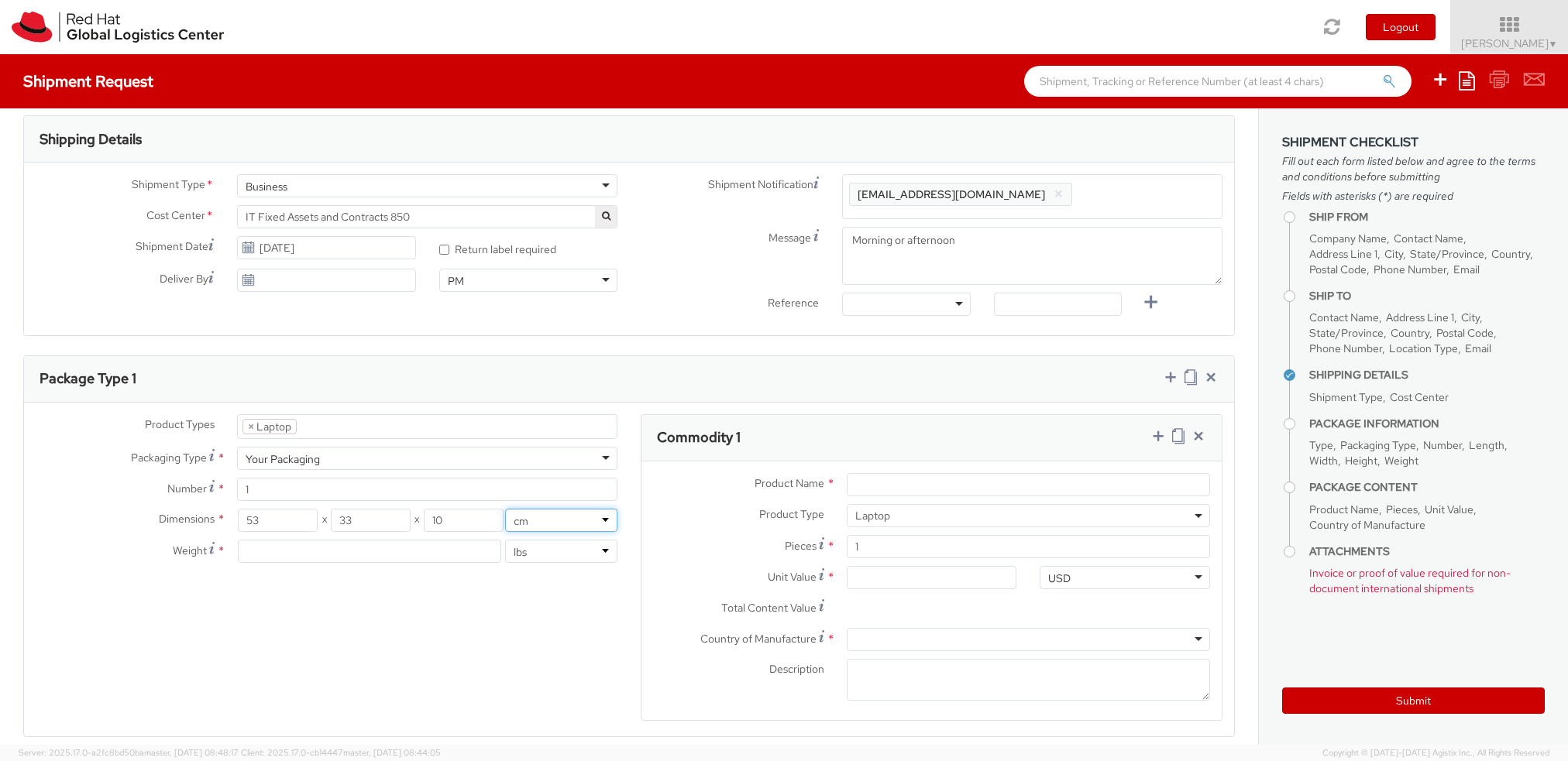
type input "134.62"
type input "83.82"
type input "25.4"
click at [279, 512] on input "134.62" at bounding box center [278, 521] width 80 height 24
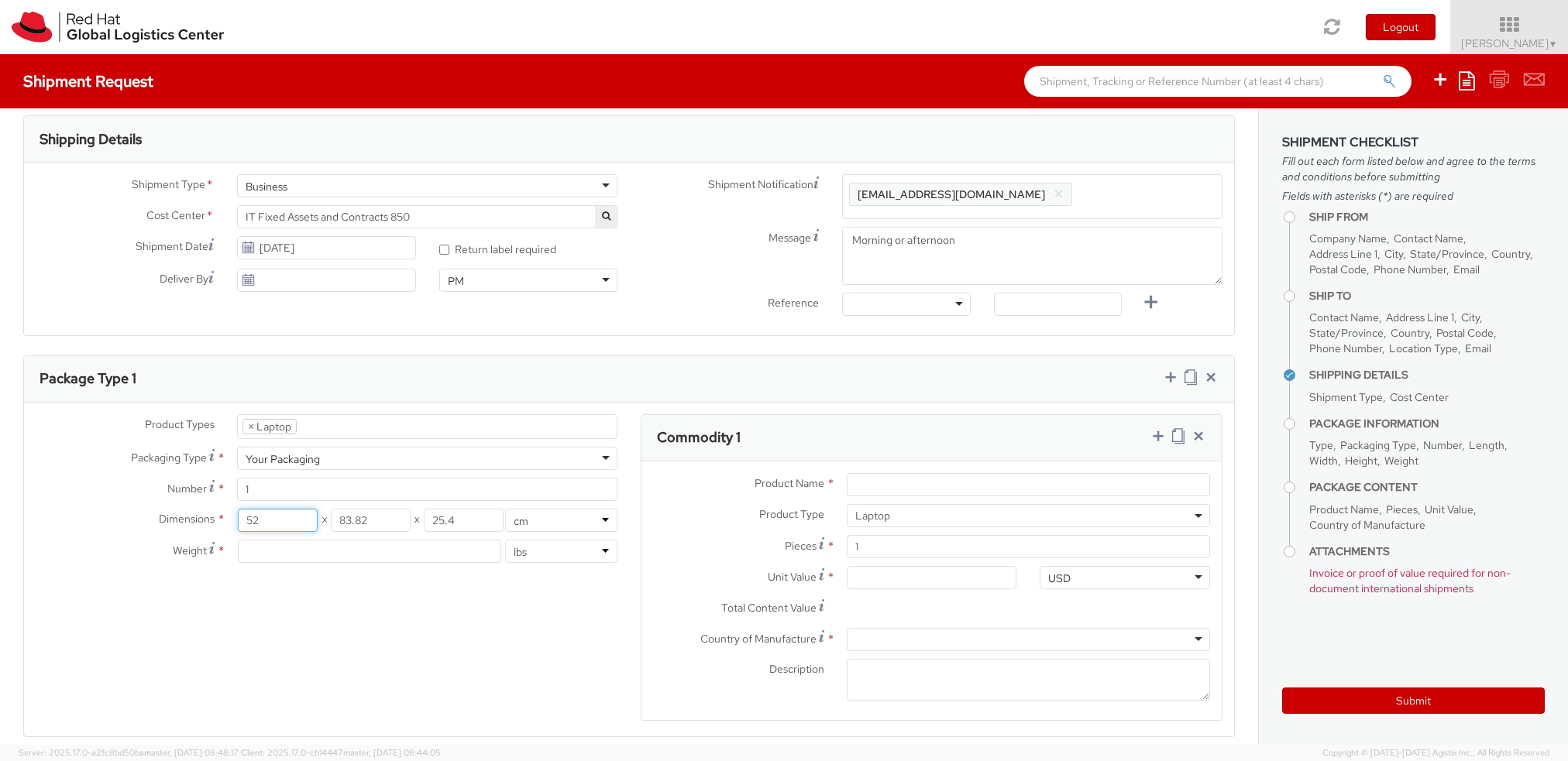
type input "52"
type input "33"
type input "10"
type input "53"
click at [297, 549] on input "number" at bounding box center [368, 551] width 262 height 24
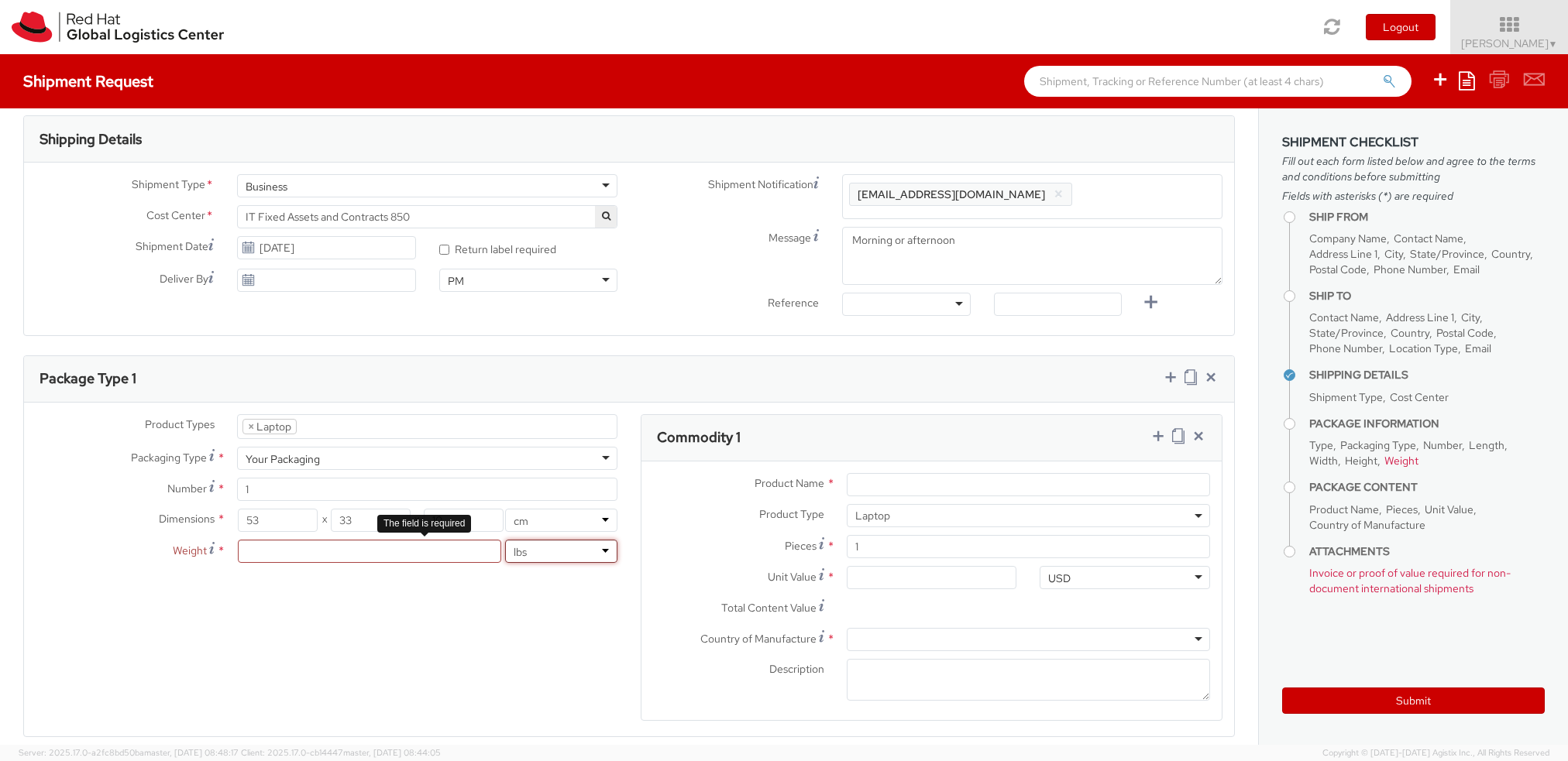
select select "KGS"
click at [505, 540] on select "lbs kgs" at bounding box center [562, 551] width 113 height 24
click at [402, 534] on div "Dimensions * 53 X 33 X 10 in cm Weight * lbs kgs The field is required" at bounding box center [326, 540] width 605 height 62
click at [395, 541] on input "number" at bounding box center [368, 551] width 262 height 24
type input "4"
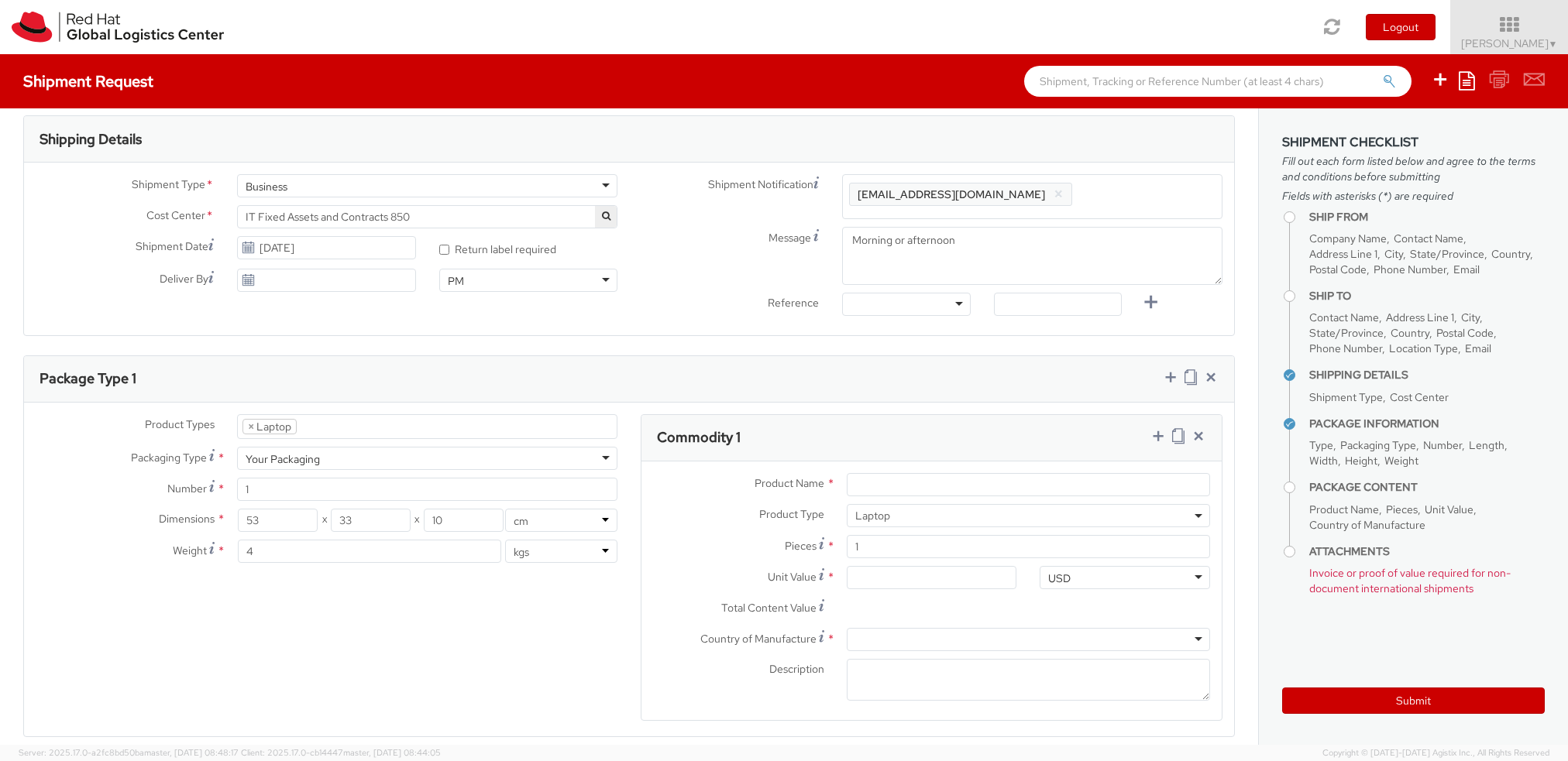
click at [400, 607] on div "Product Types * Documents Docking Station Laptop Monitor Other Hardware Server …" at bounding box center [629, 578] width 1210 height 327
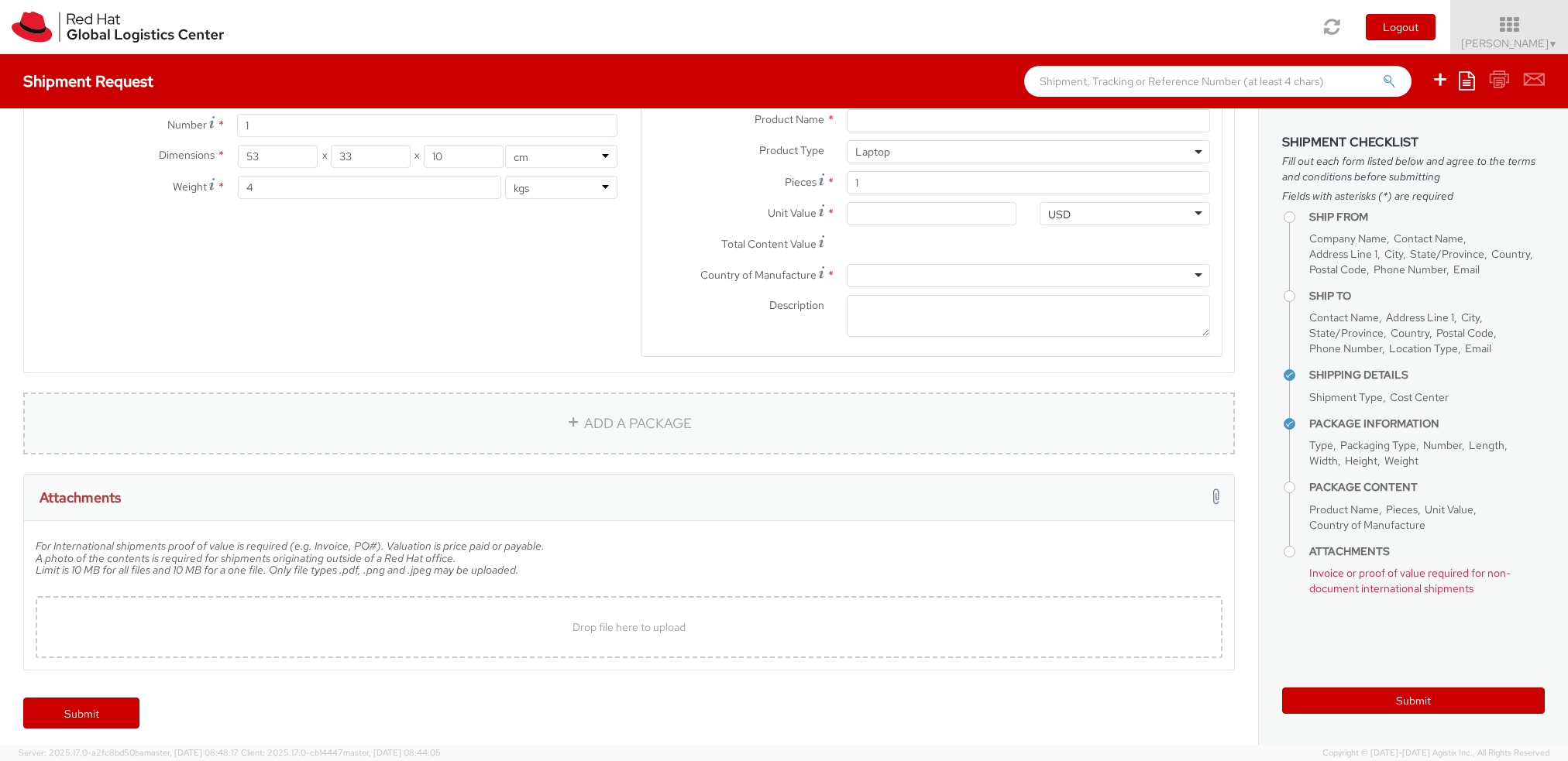
scroll to position [696, 0]
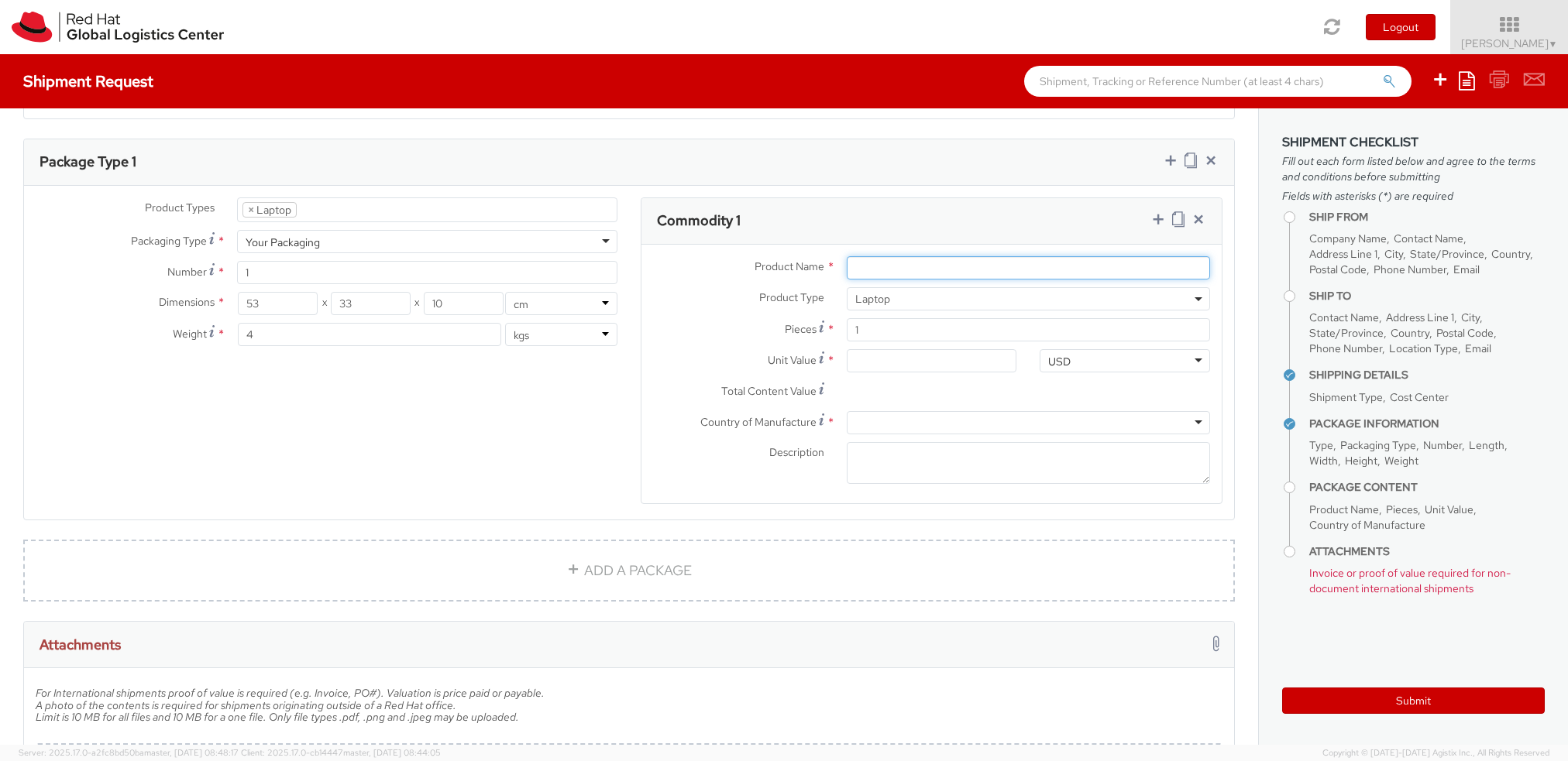
click at [916, 266] on input "Product Name *" at bounding box center [1028, 268] width 363 height 24
type input "Lenovo P3 Gen3"
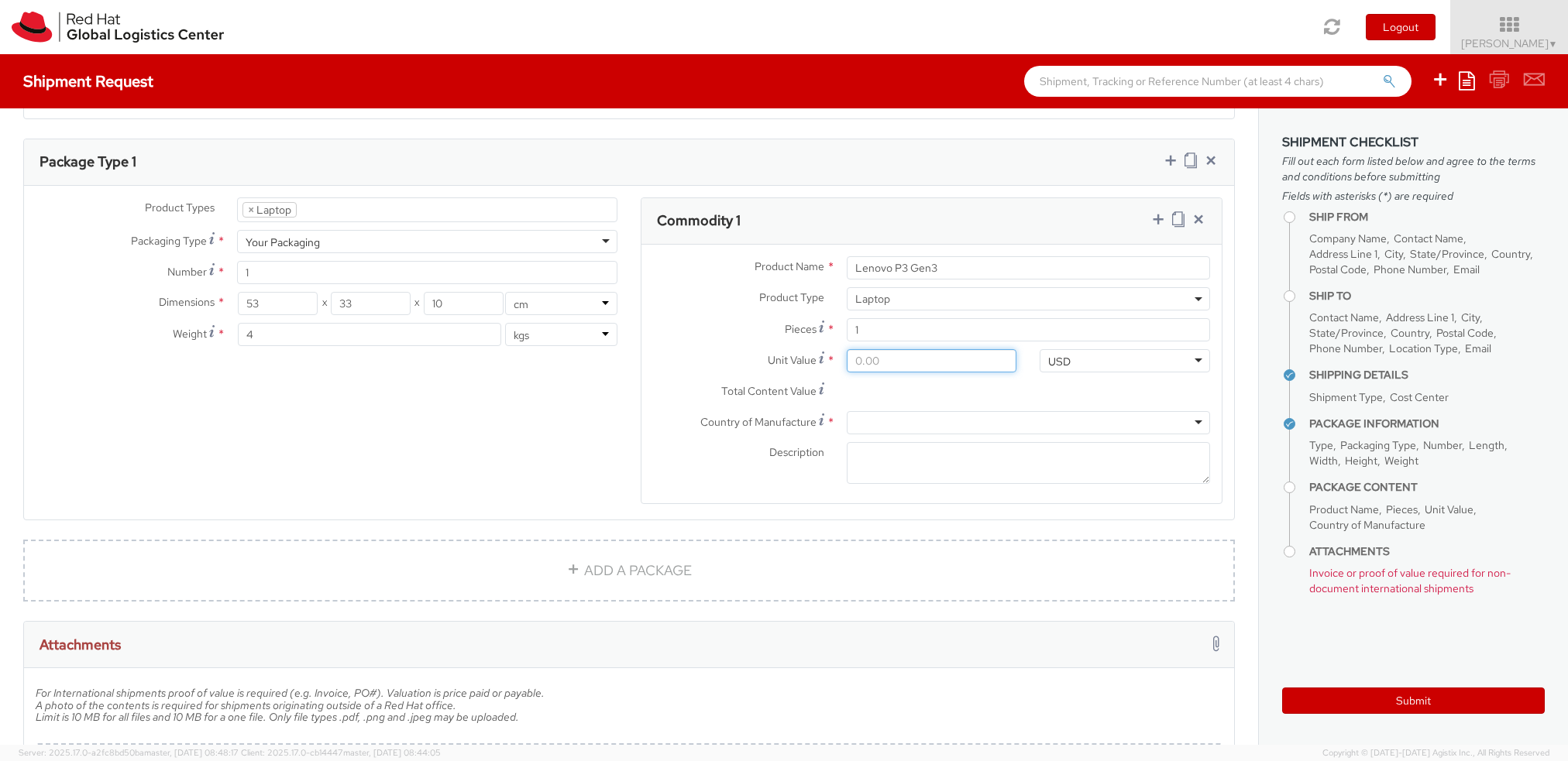
click at [946, 357] on input "Unit Value *" at bounding box center [932, 361] width 171 height 24
type input "5.00"
type input "50.00"
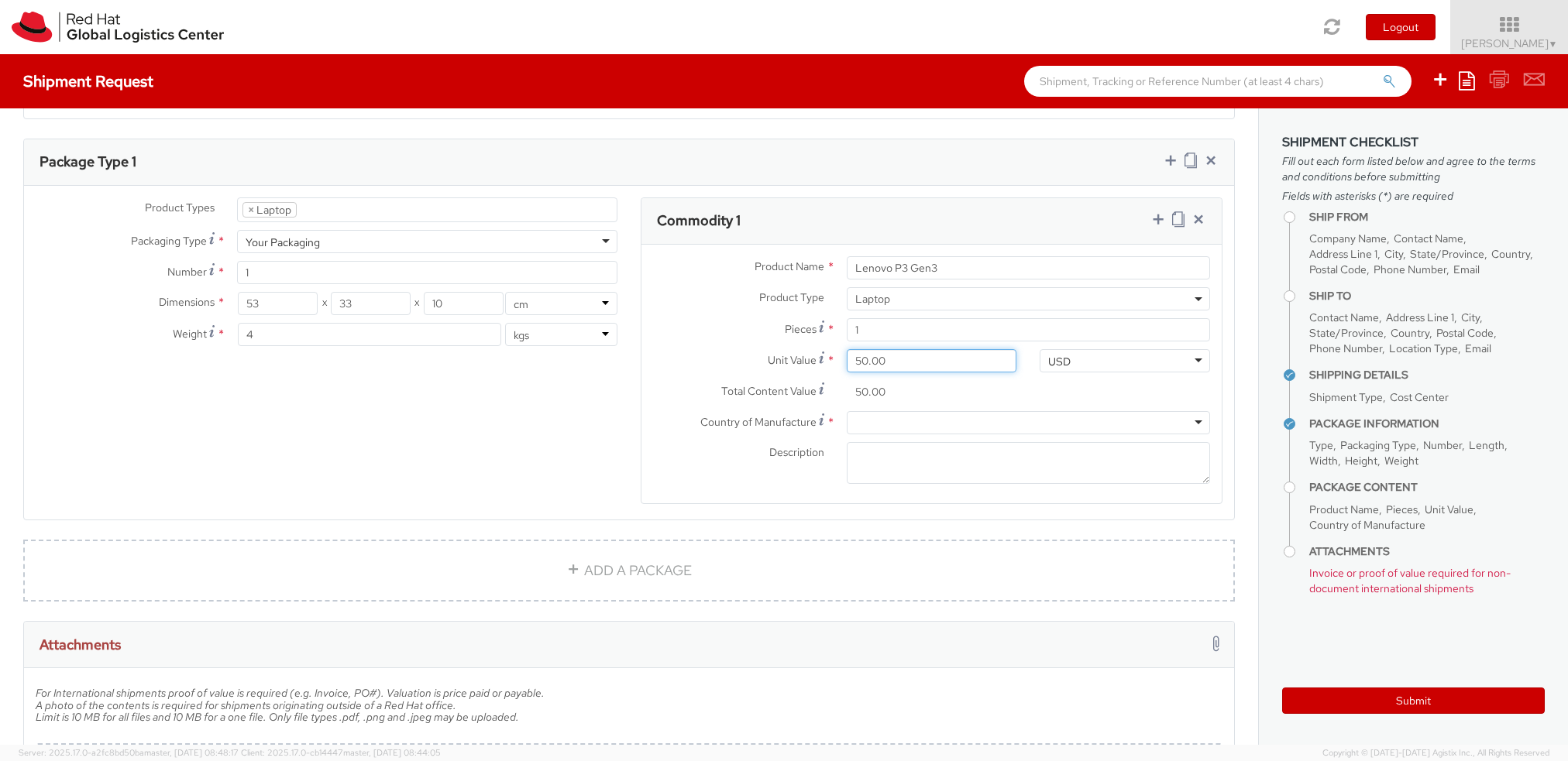
type input "500.00"
click at [1089, 349] on div "USD" at bounding box center [1125, 361] width 171 height 24
type input "eur"
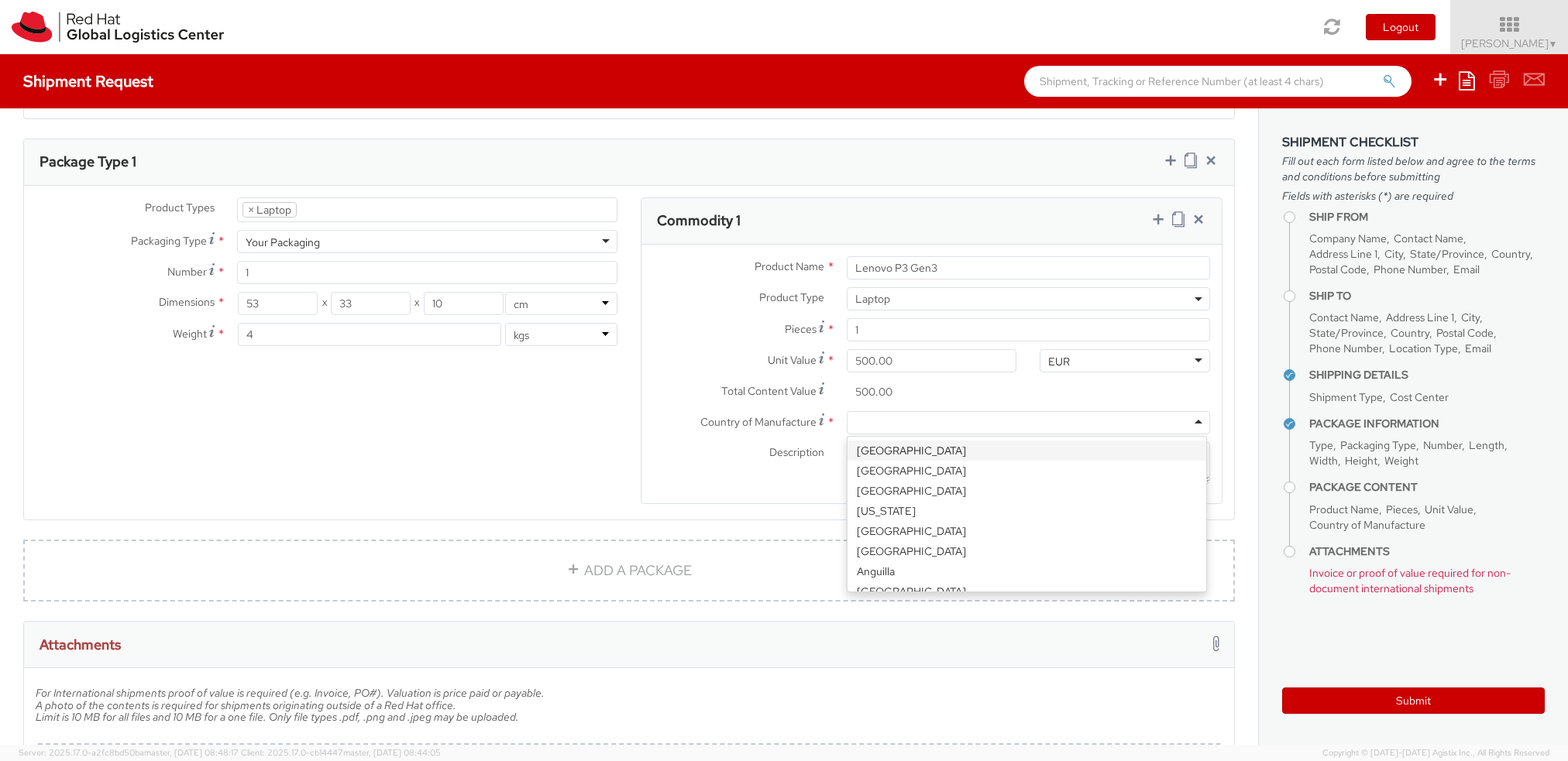
click at [958, 415] on div at bounding box center [1028, 423] width 363 height 24
type input "[GEOGRAPHIC_DATA]"
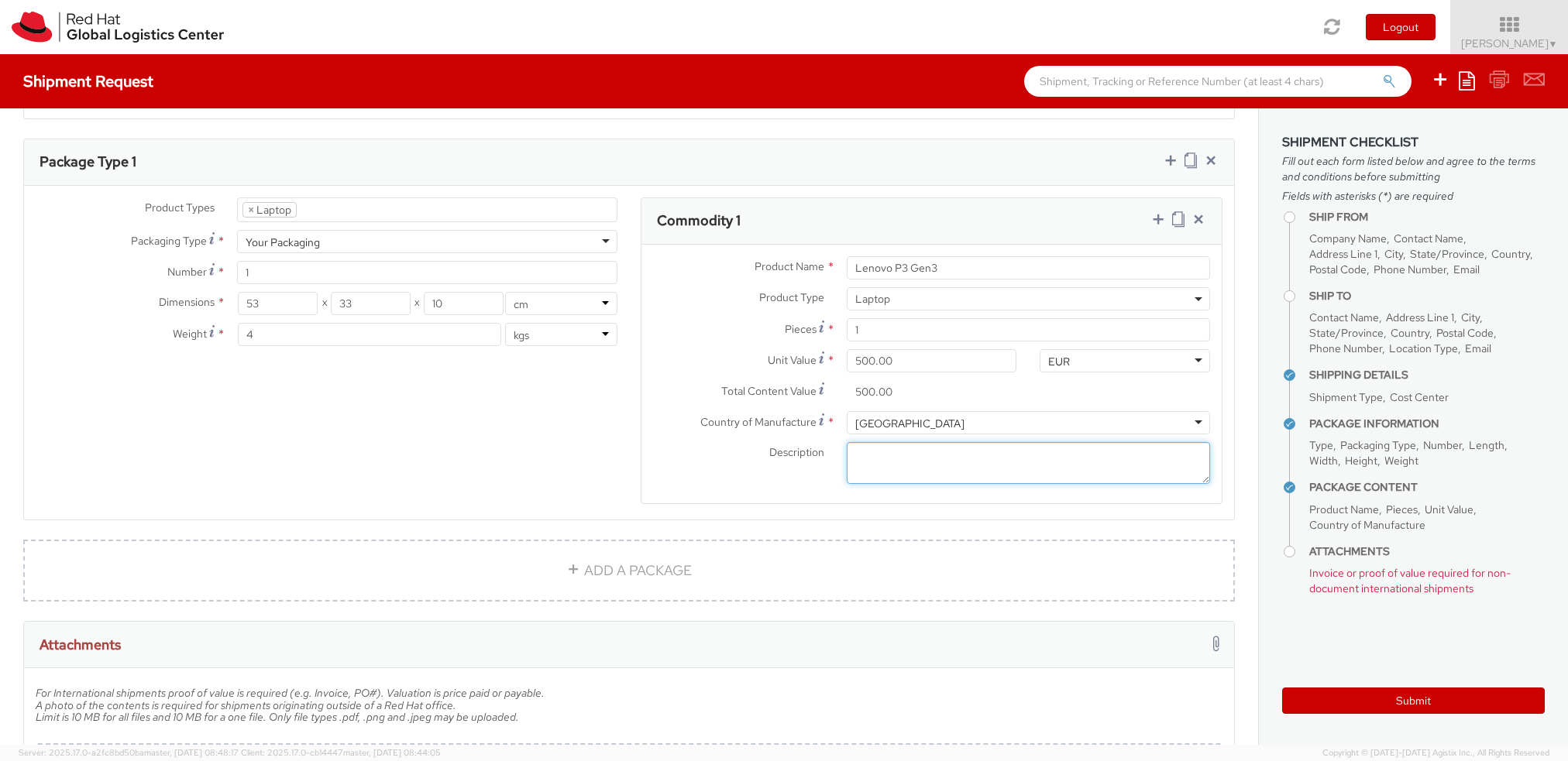
click at [955, 462] on textarea "Description *" at bounding box center [1028, 463] width 363 height 43
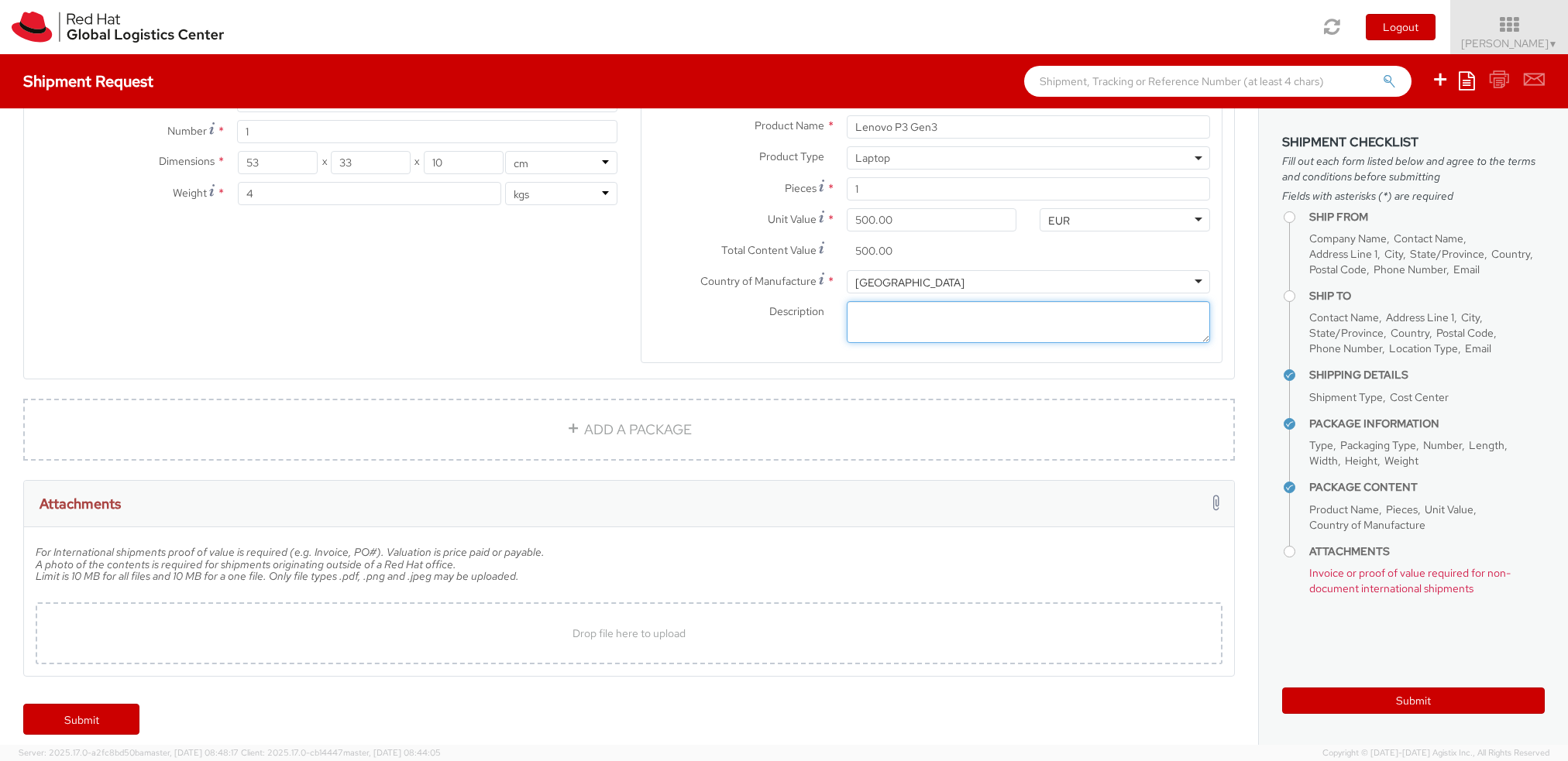
scroll to position [843, 0]
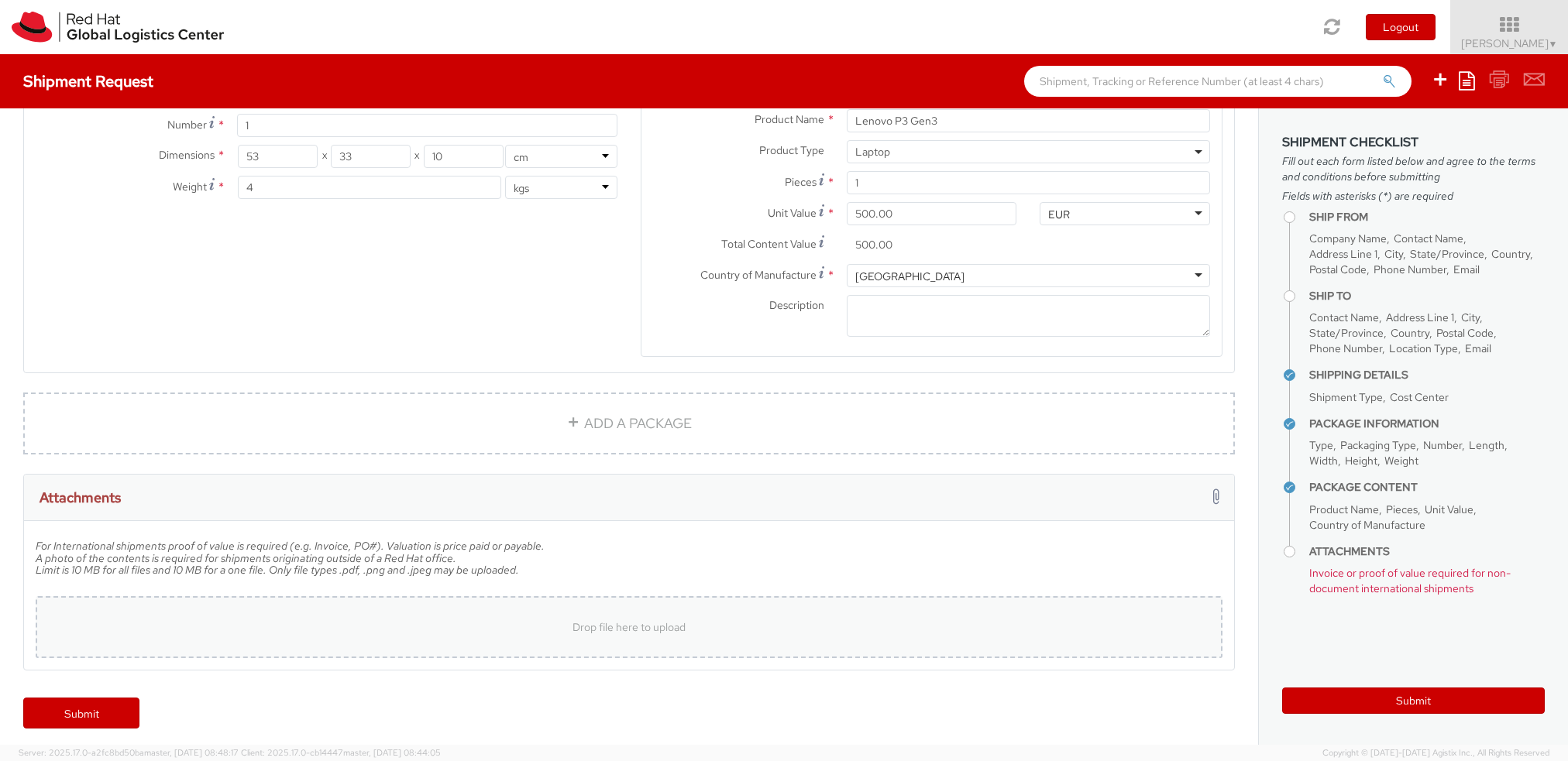
click at [610, 612] on div "Drop file here to upload" at bounding box center [629, 627] width 1162 height 37
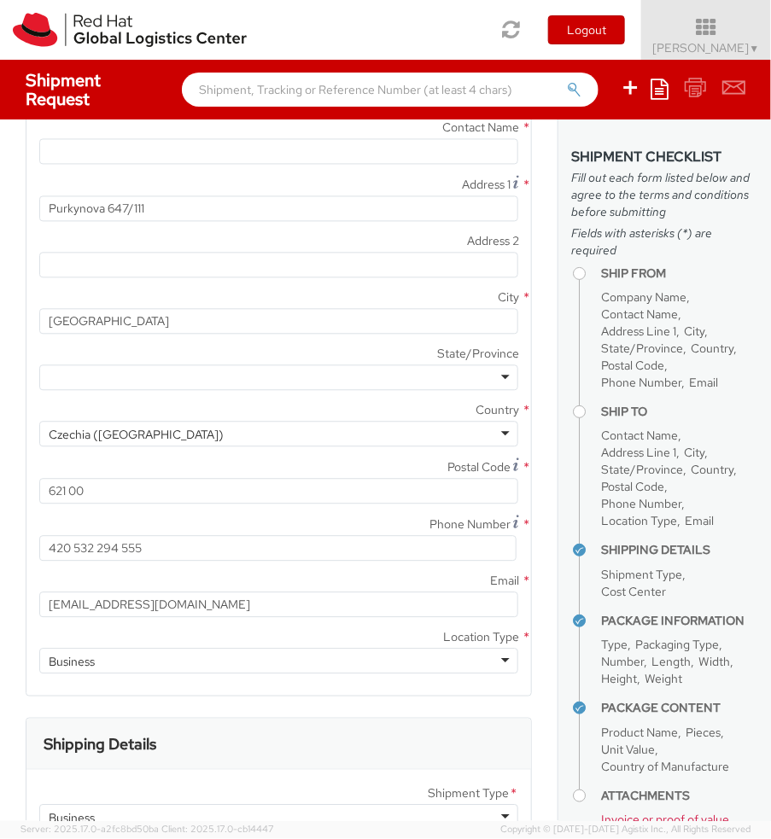
type input "C:\fakepath\unnamed.jpg"
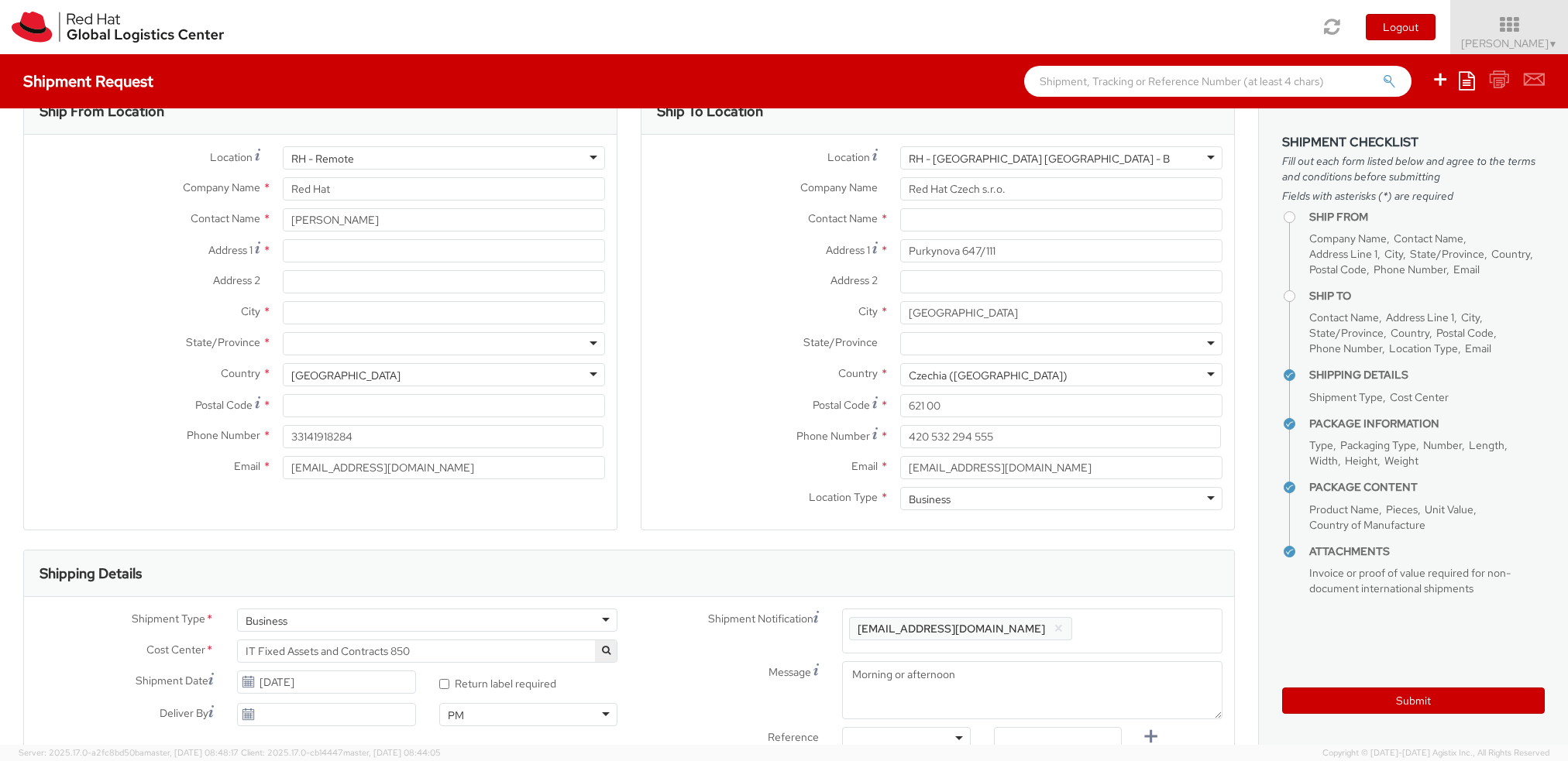
scroll to position [0, 0]
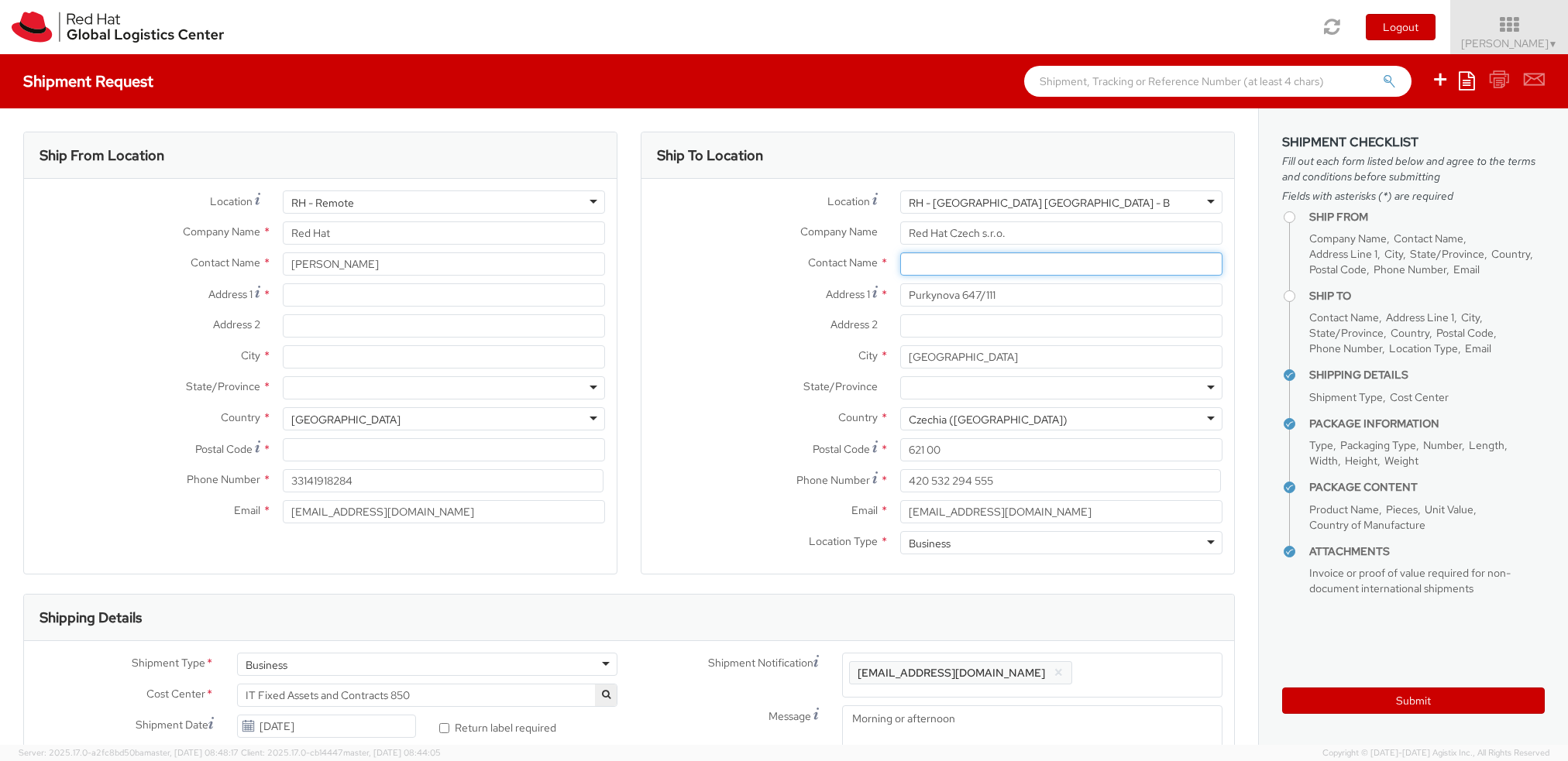
click at [919, 266] on input "text" at bounding box center [1061, 264] width 322 height 24
click at [963, 263] on input "Attn" at bounding box center [1061, 264] width 322 height 24
type input "Endpoint"
type input "Attn: Red Hat IT - Endpoint Systems"
click at [1012, 286] on input "Purkynova 647/111" at bounding box center [1061, 296] width 322 height 24
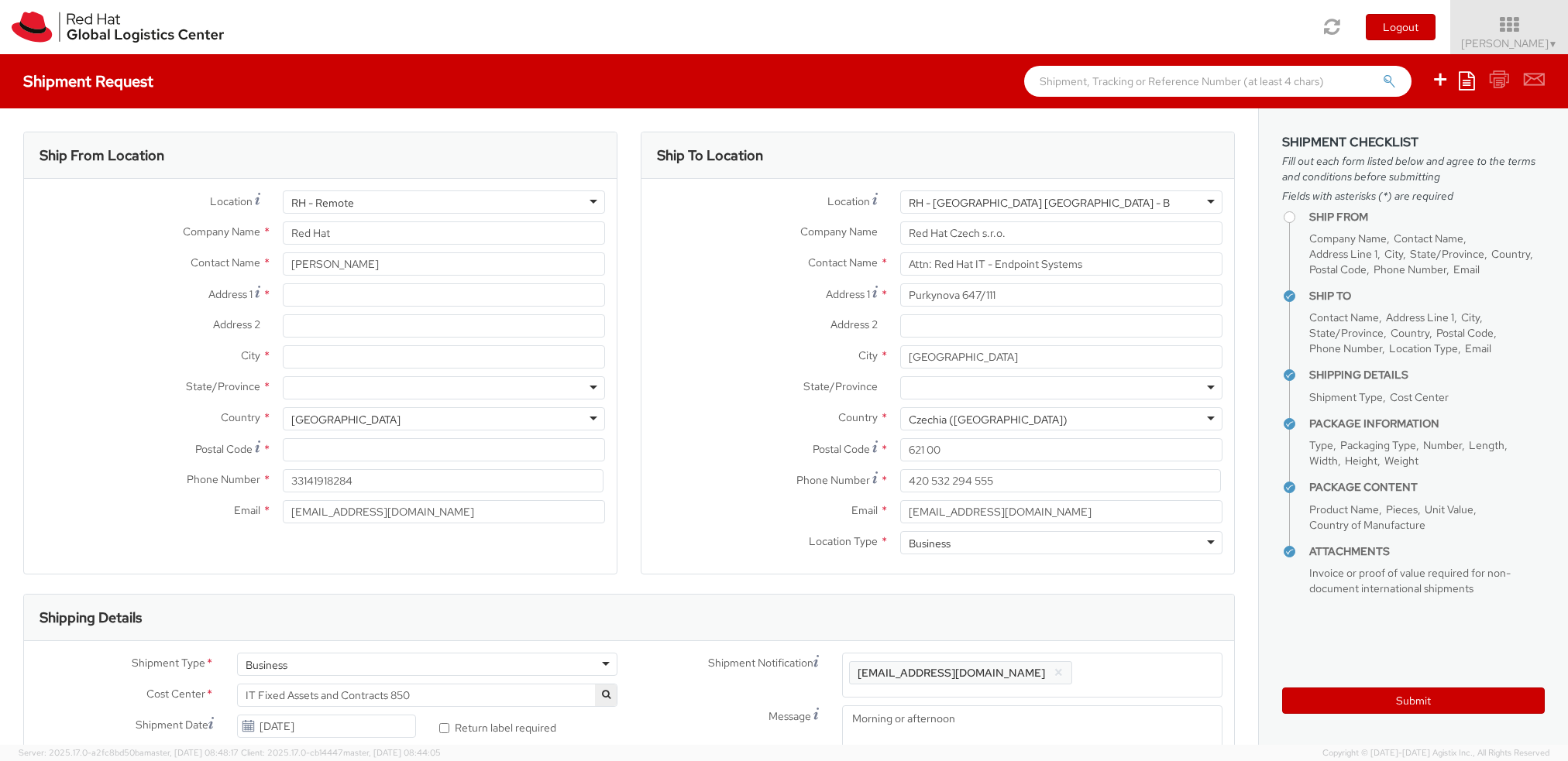
click at [750, 331] on label "Address 2 *" at bounding box center [765, 325] width 247 height 20
click at [900, 331] on input "Address 2 *" at bounding box center [1061, 327] width 322 height 24
click at [335, 297] on input "Address 1 *" at bounding box center [444, 296] width 322 height 24
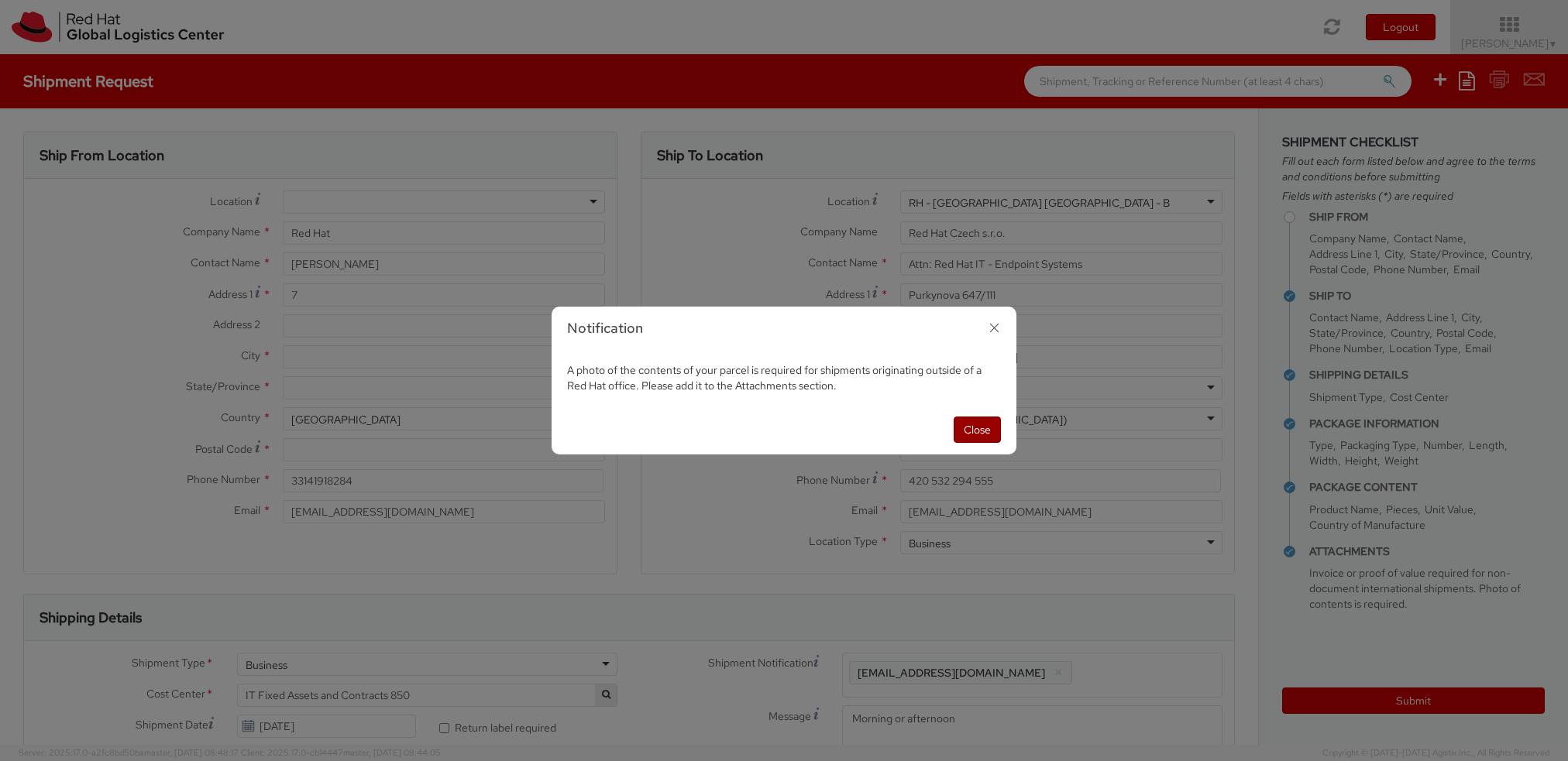
click at [989, 433] on button "Close" at bounding box center [977, 429] width 47 height 26
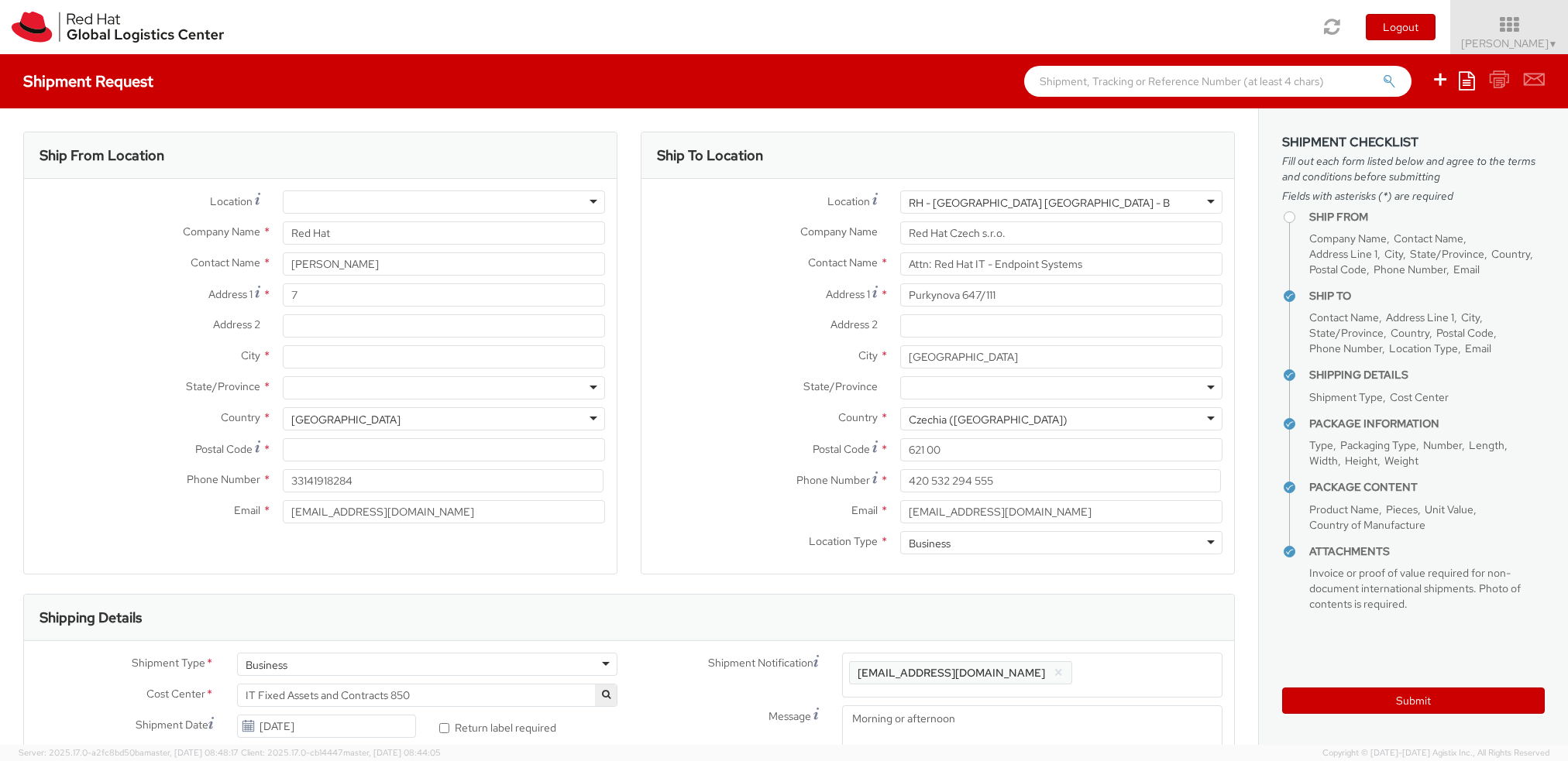
click at [318, 197] on div at bounding box center [444, 202] width 322 height 24
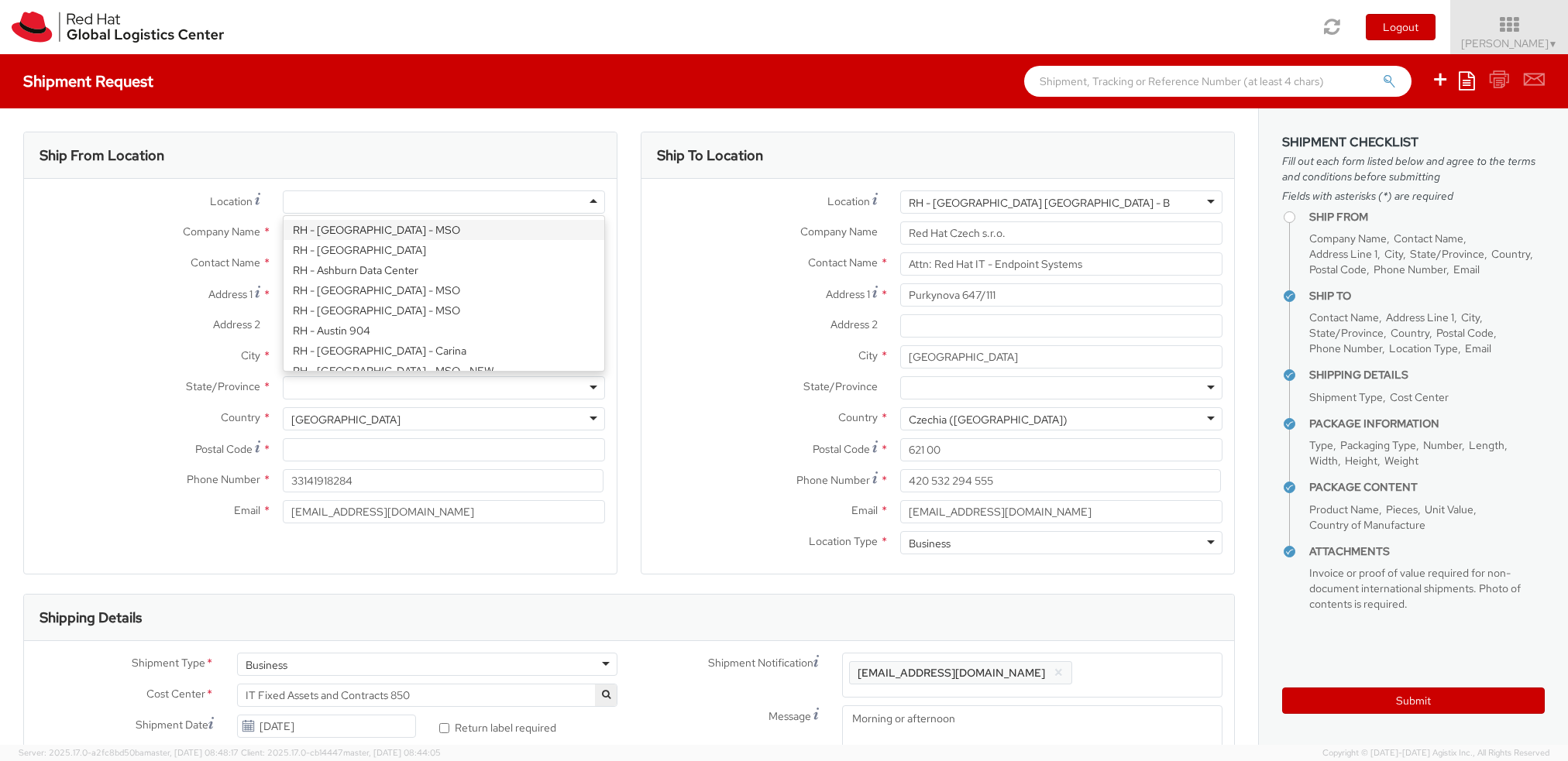
click at [230, 217] on div "Location * [GEOGRAPHIC_DATA] - [GEOGRAPHIC_DATA] - [GEOGRAPHIC_DATA] [GEOGRAPHI…" at bounding box center [319, 206] width 593 height 31
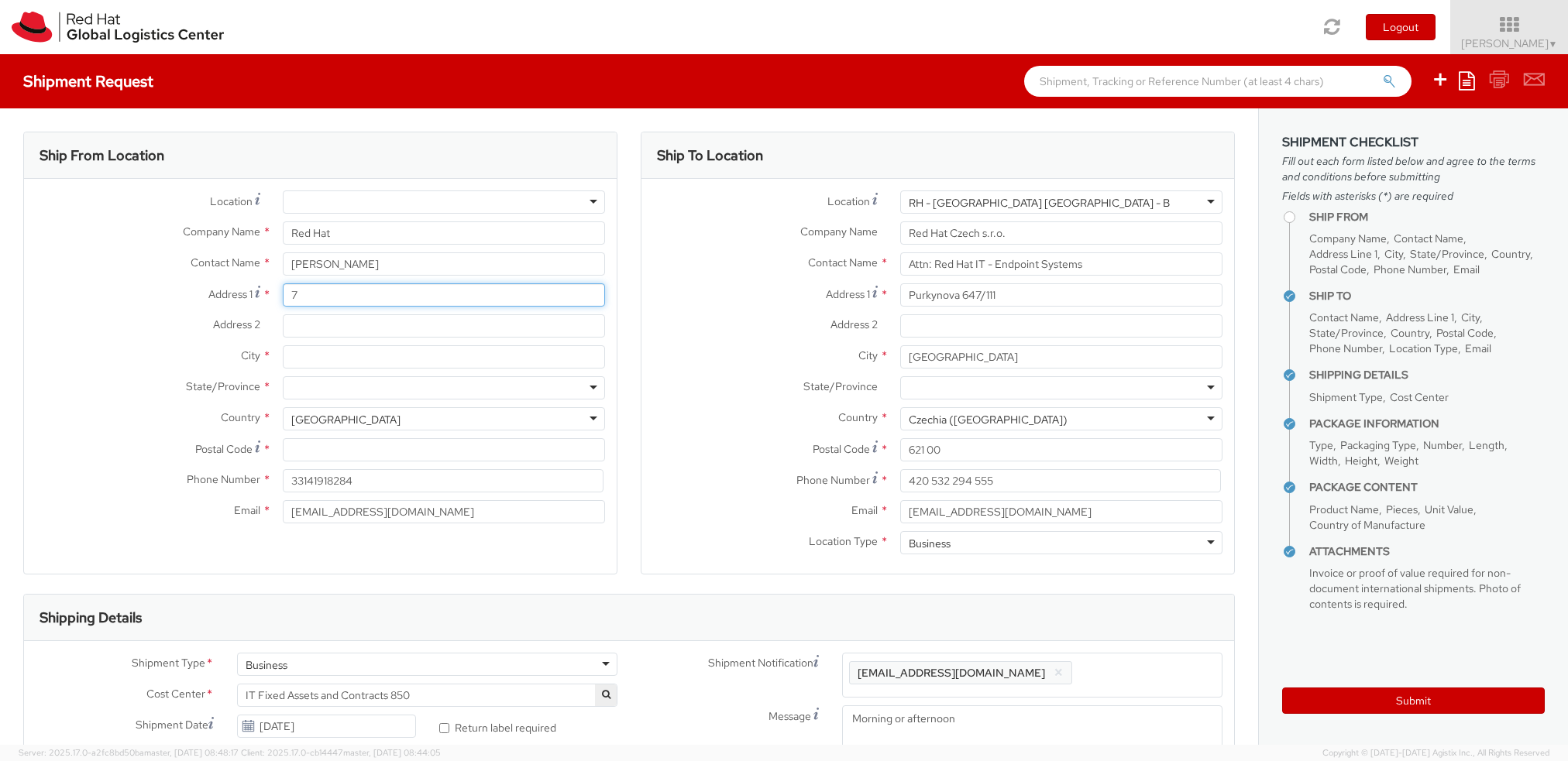
click at [340, 300] on input "7" at bounding box center [444, 296] width 322 height 24
type input "[STREET_ADDRESS]"
type input "Verlinghem"
type input "[GEOGRAPHIC_DATA]"
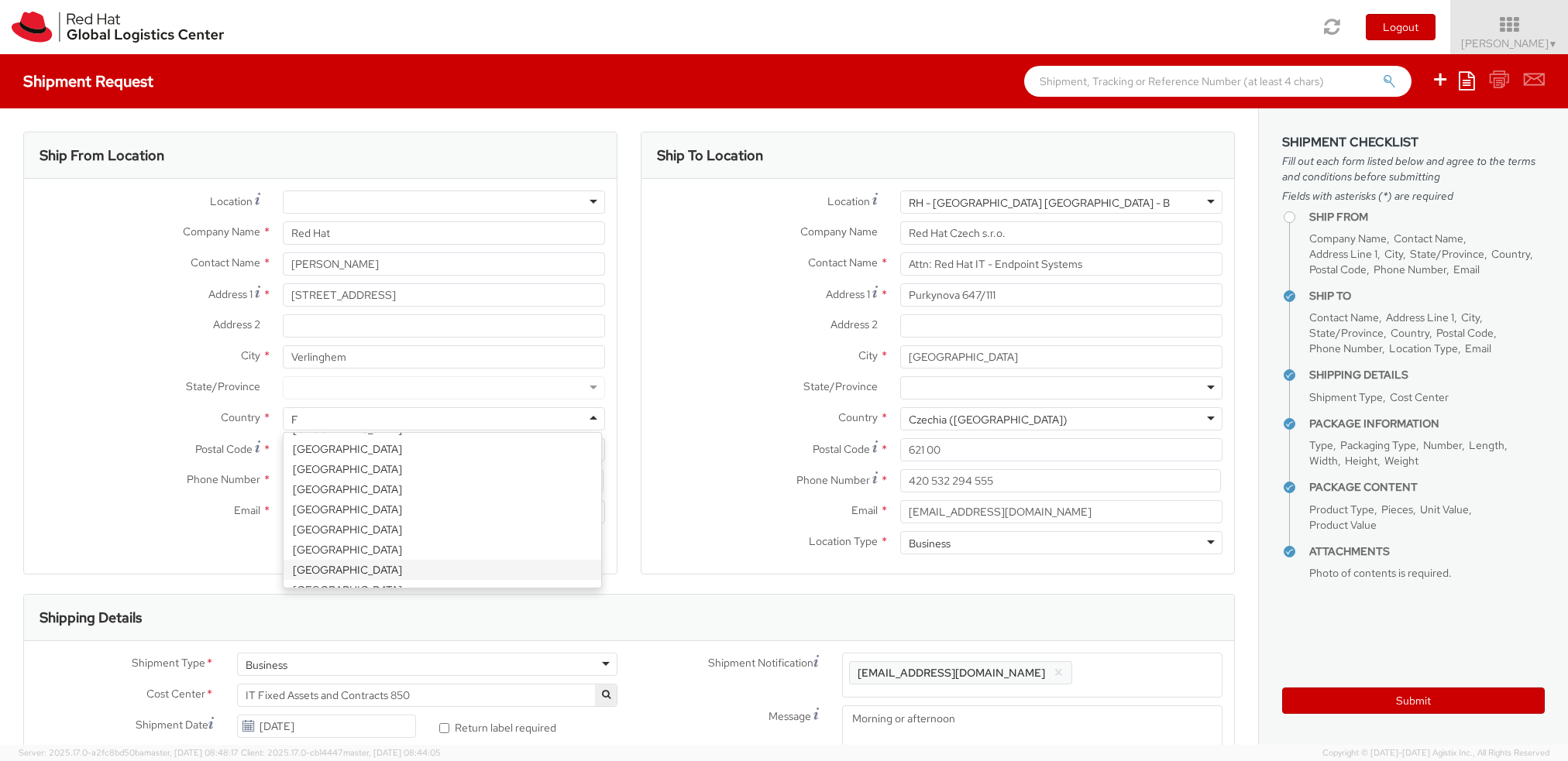
scroll to position [3, 0]
type input "[GEOGRAPHIC_DATA]"
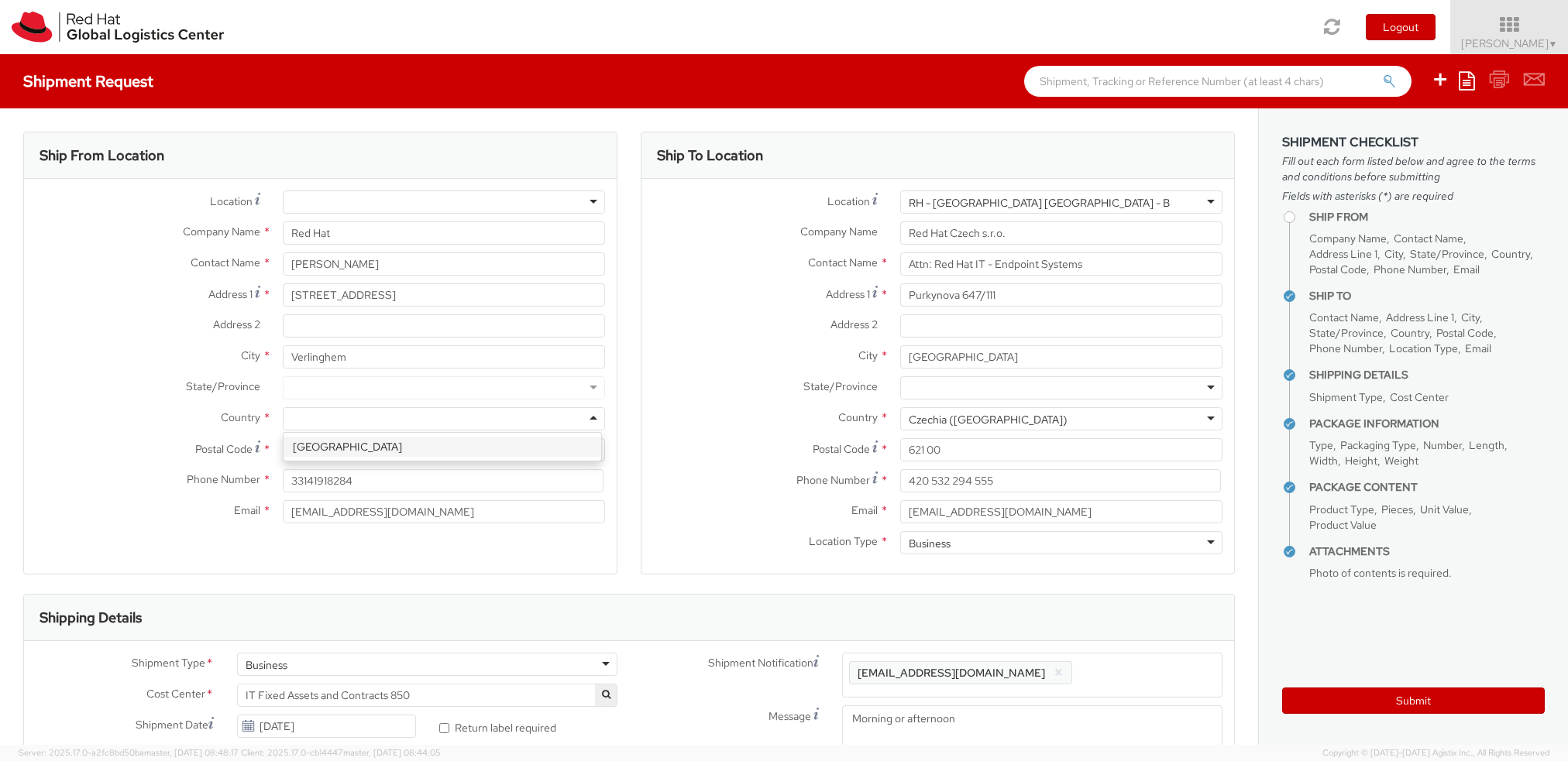
scroll to position [0, 0]
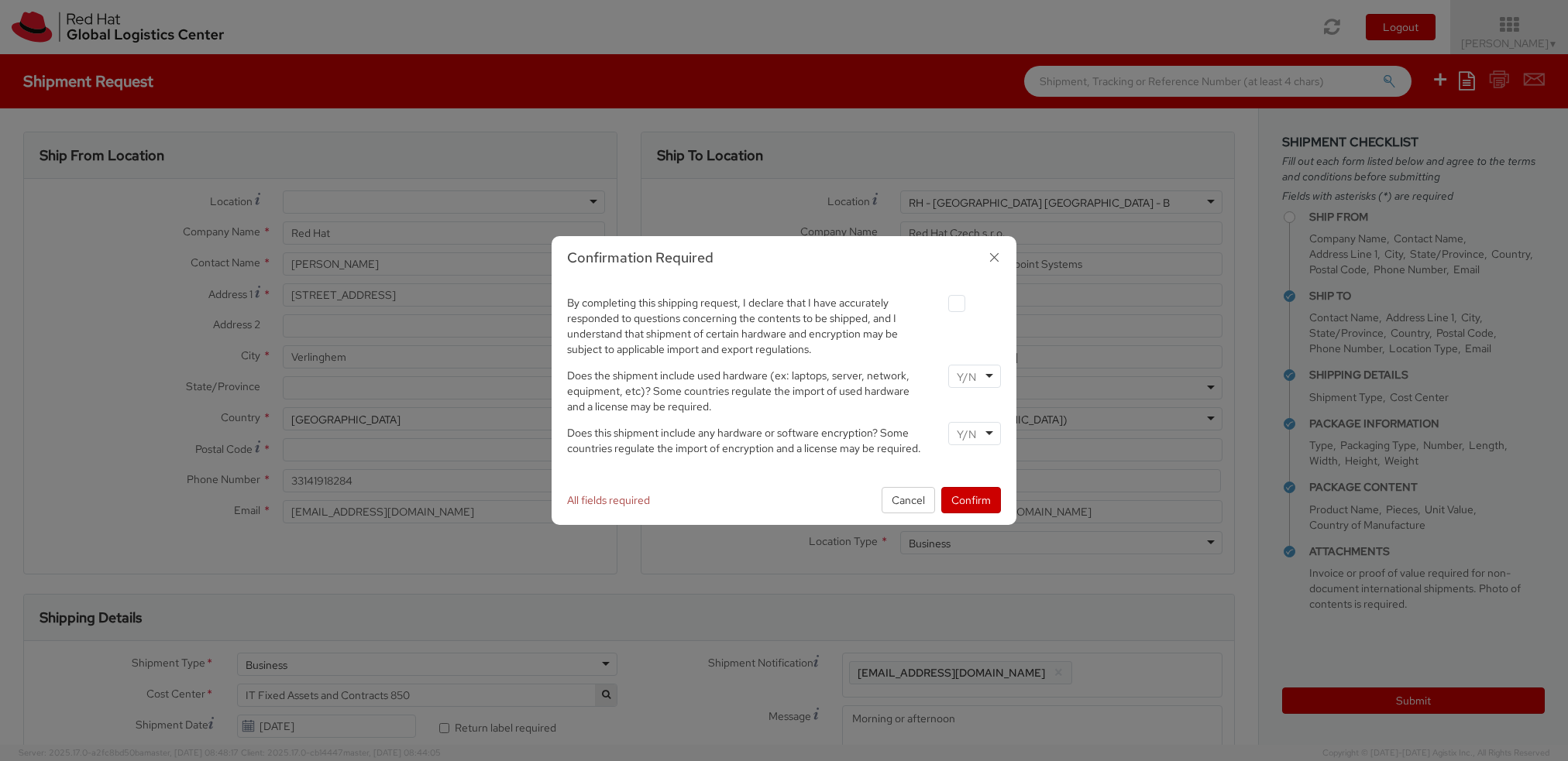
click at [966, 302] on agx-checkbox at bounding box center [975, 303] width 53 height 17
click at [966, 304] on agx-checkbox at bounding box center [975, 303] width 53 height 17
click at [958, 295] on label at bounding box center [956, 303] width 17 height 17
click at [944, 299] on input "checkbox" at bounding box center [938, 304] width 10 height 10
checkbox input "true"
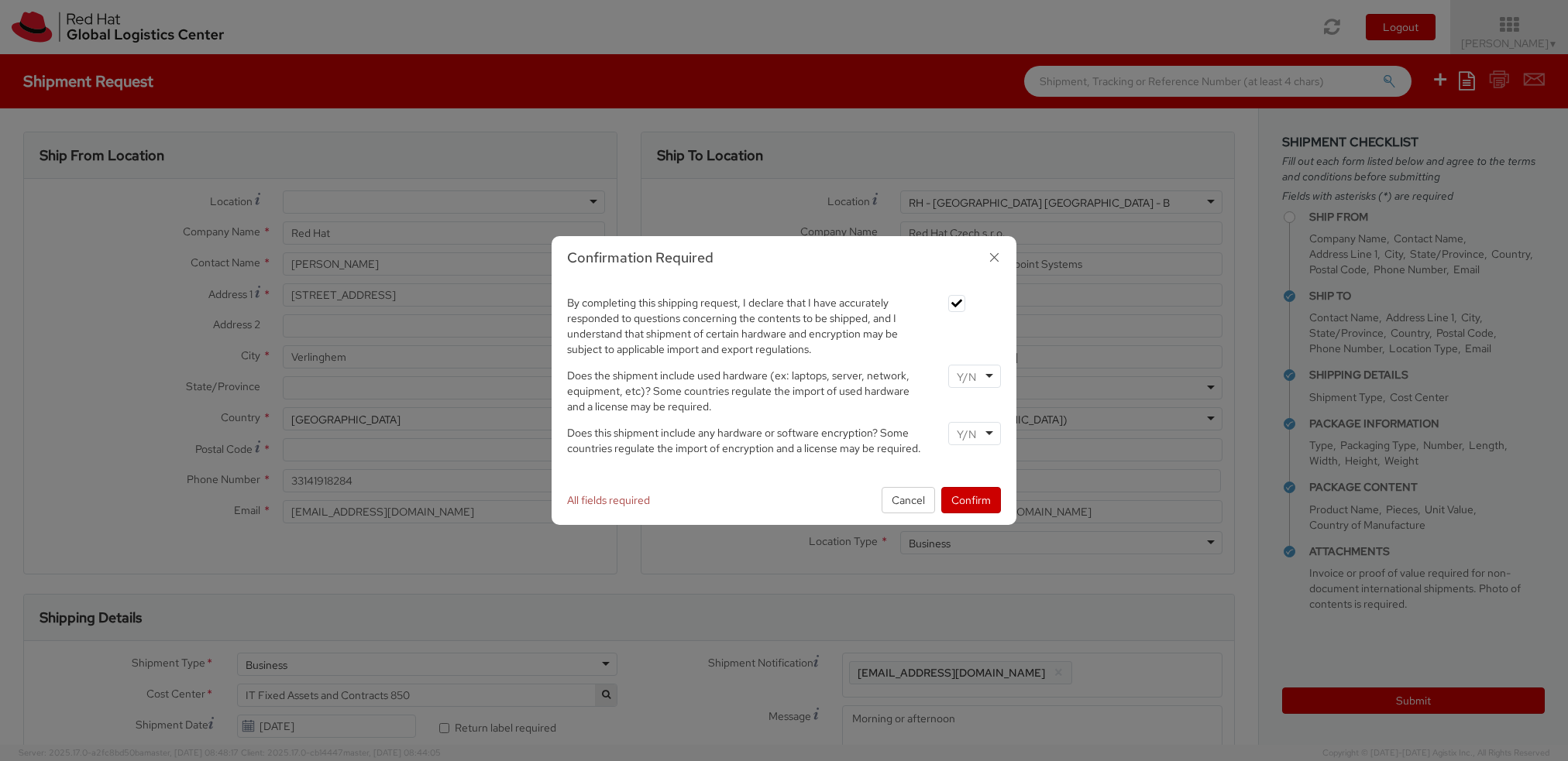
click at [970, 395] on div "Does the shipment include used hardware (ex: laptops, server, network, equipmen…" at bounding box center [784, 389] width 457 height 50
click at [967, 375] on input "select-one" at bounding box center [968, 376] width 23 height 15
click at [966, 428] on input "select-one" at bounding box center [968, 434] width 23 height 15
click at [967, 498] on button "Confirm" at bounding box center [971, 500] width 60 height 26
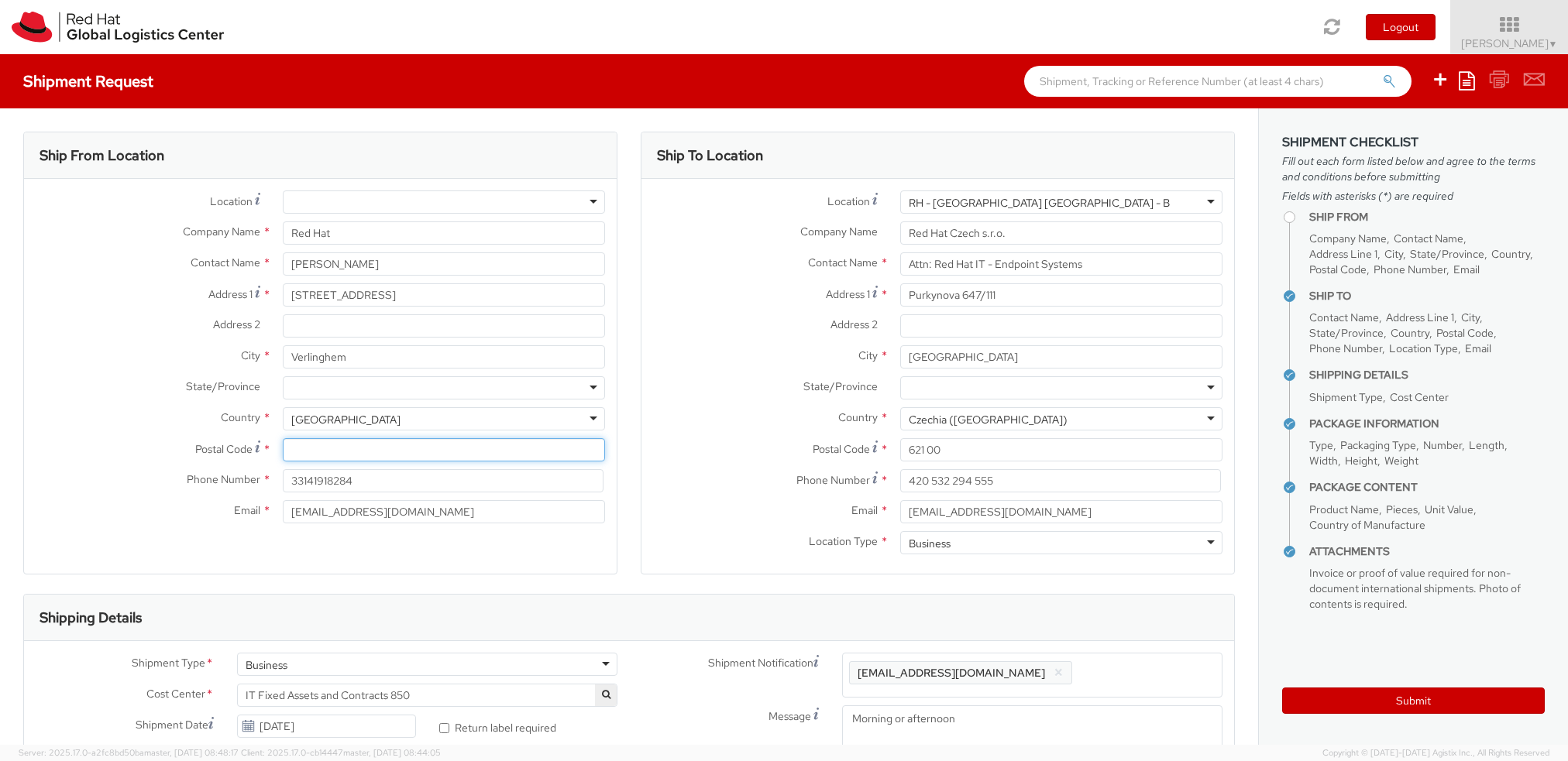
click at [334, 454] on input "Postal Code *" at bounding box center [444, 450] width 322 height 24
type input "59237"
type input "0686702227"
click at [249, 412] on span "Country" at bounding box center [240, 417] width 40 height 14
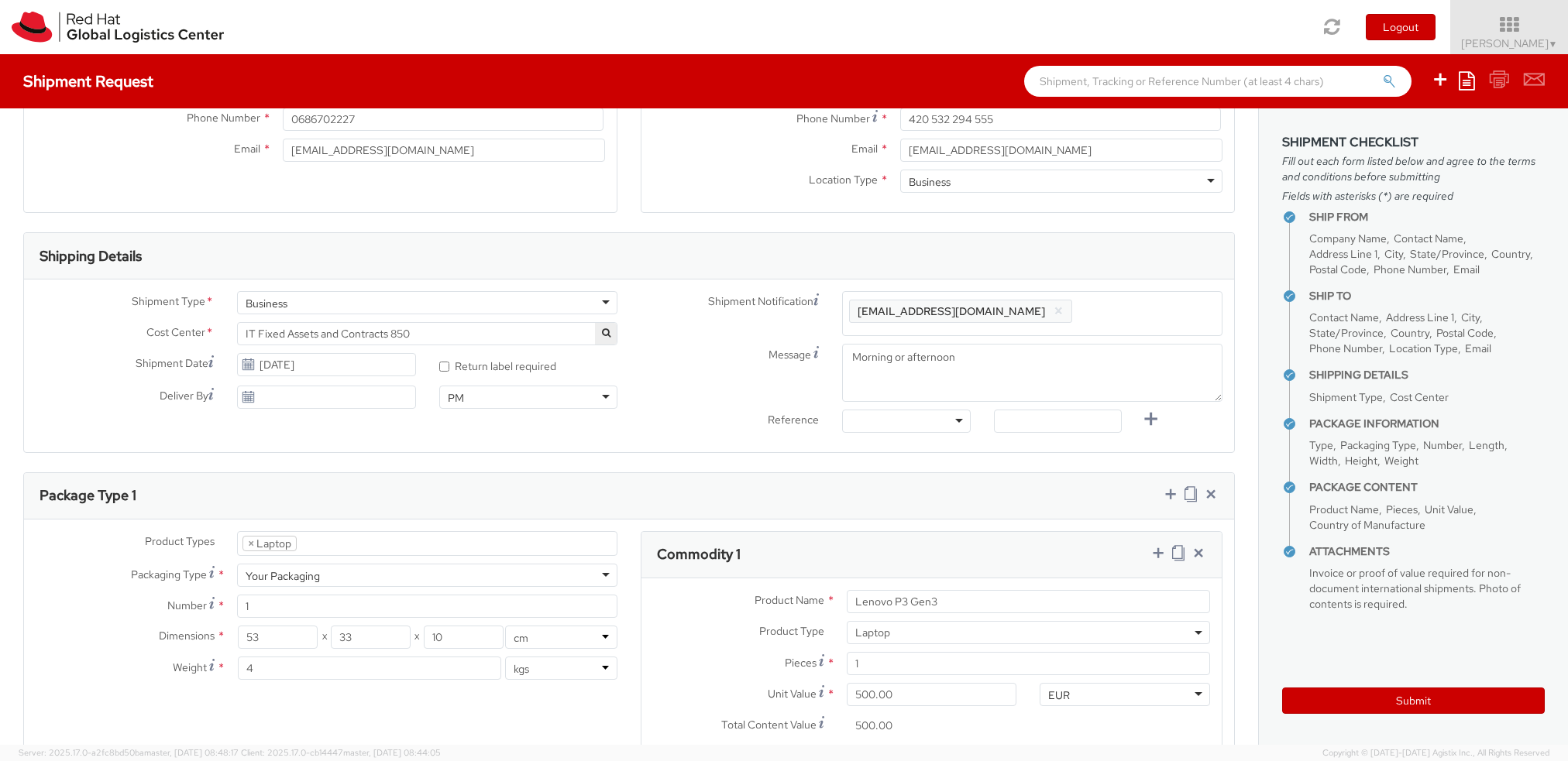
scroll to position [967, 0]
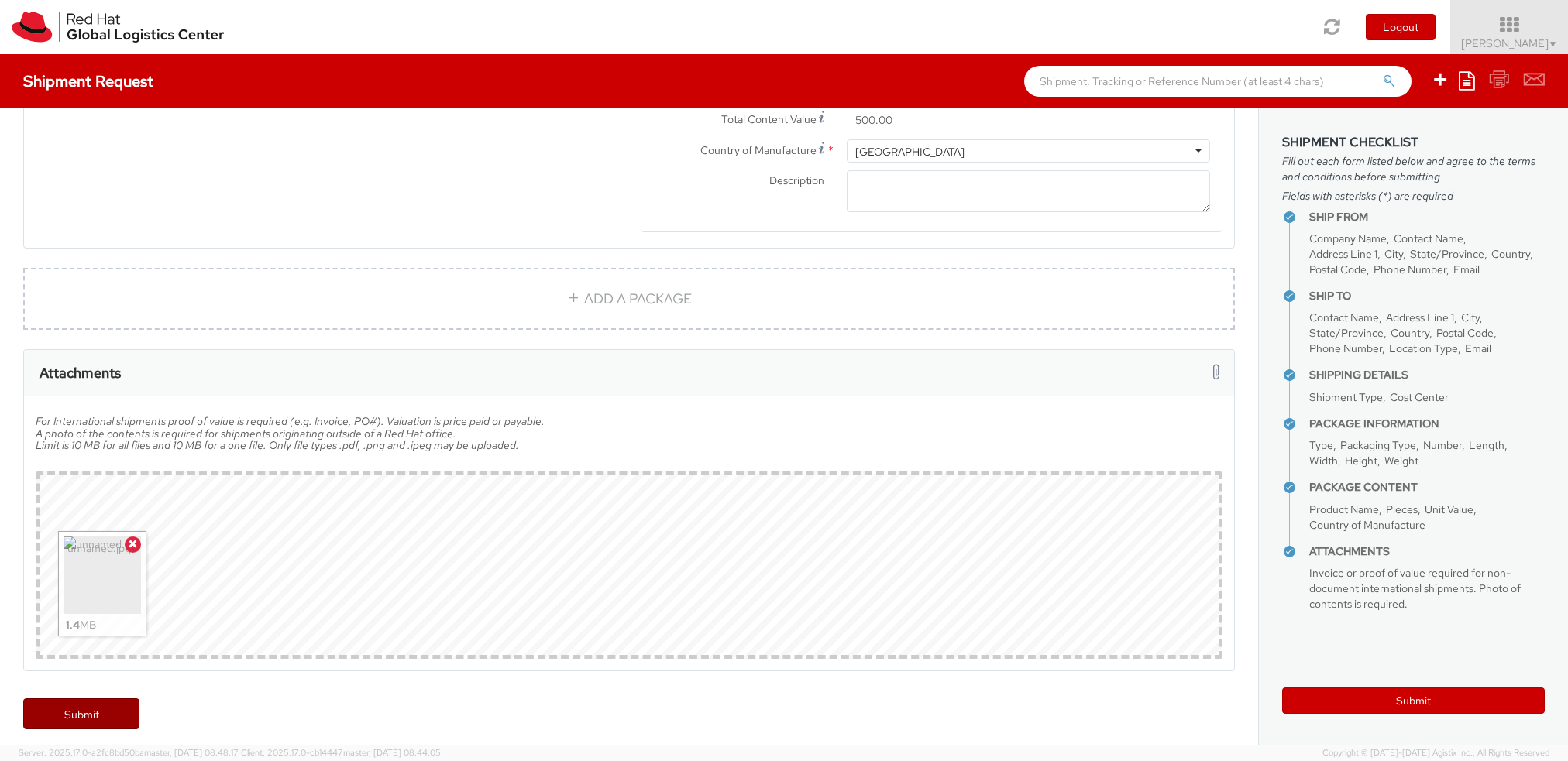
click at [72, 707] on link "Submit" at bounding box center [82, 714] width 116 height 31
